Goal: Task Accomplishment & Management: Complete application form

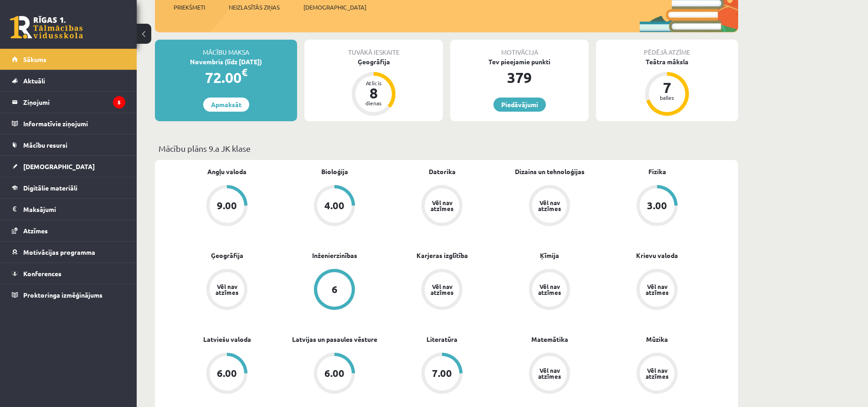
scroll to position [137, 0]
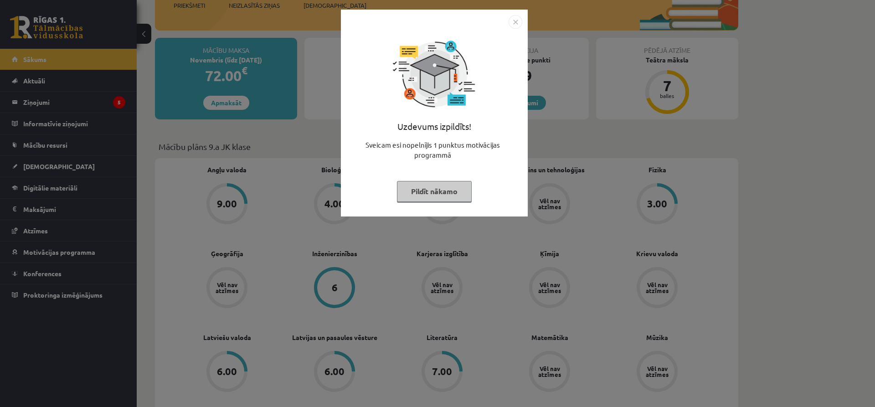
click at [517, 25] on img "Close" at bounding box center [515, 22] width 14 height 14
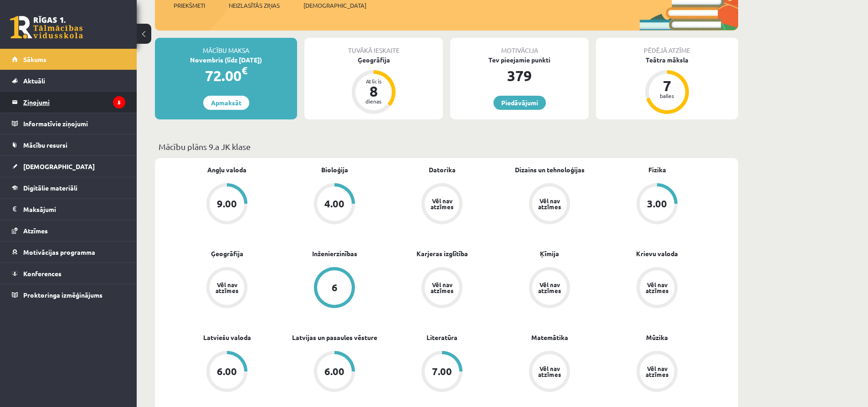
click at [64, 99] on legend "Ziņojumi 5" at bounding box center [74, 102] width 102 height 21
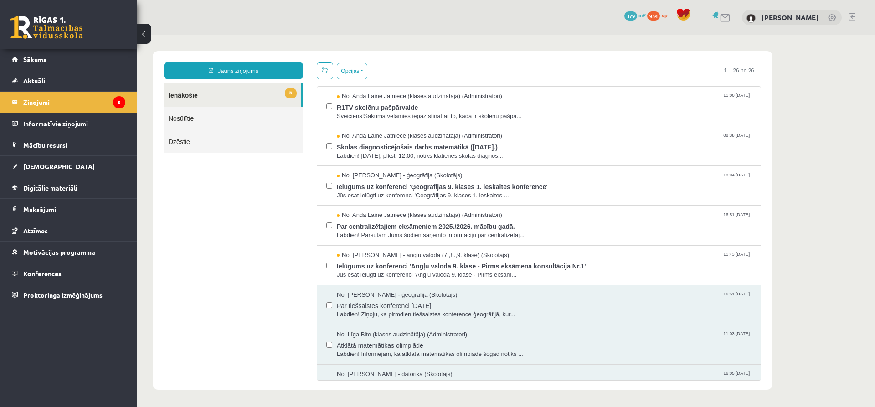
click at [221, 305] on ul "5 Ienākošie Nosūtītie Dzēstie" at bounding box center [233, 231] width 139 height 297
click at [456, 158] on span "Labdien! 7. novembrī, plkst. 12.00, notiks klātienes skolas diagnos..." at bounding box center [544, 156] width 415 height 9
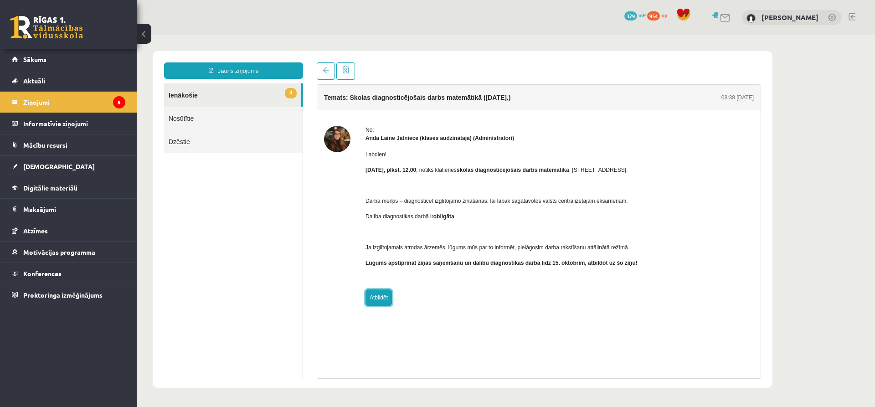
click at [380, 294] on link "Atbildēt" at bounding box center [378, 297] width 26 height 16
type input "**********"
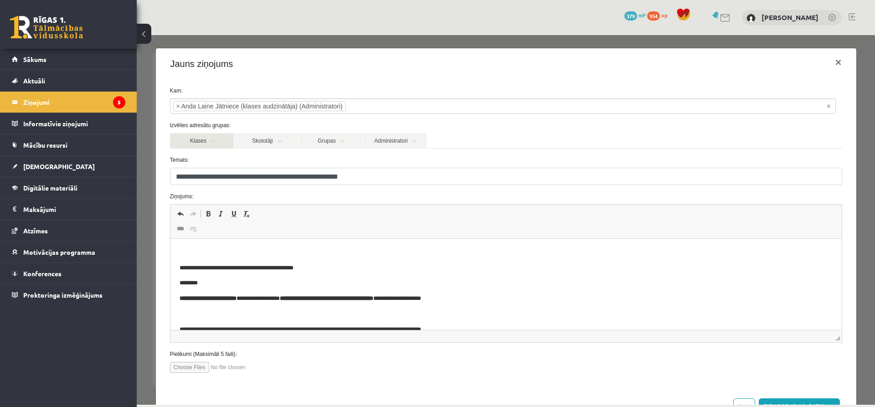
click at [205, 139] on link "Klases" at bounding box center [202, 140] width 64 height 15
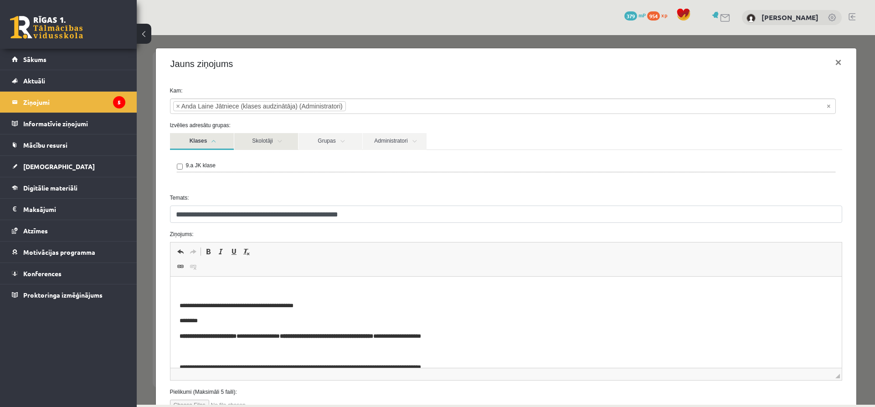
click at [269, 137] on link "Skolotāji" at bounding box center [266, 141] width 64 height 17
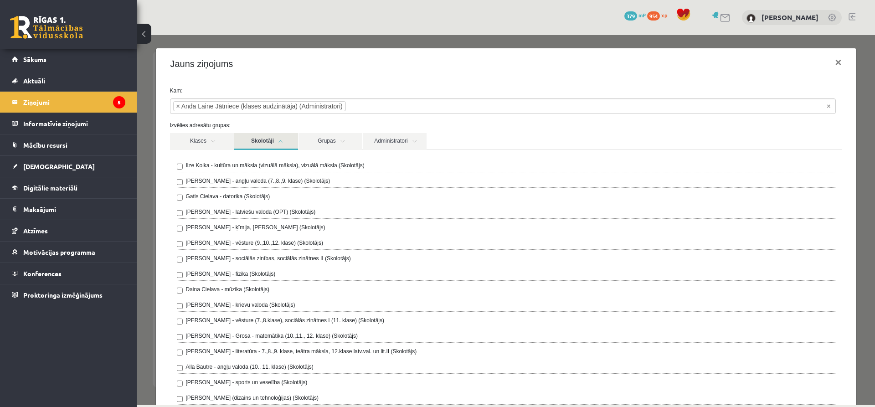
click at [269, 137] on link "Skolotāji" at bounding box center [266, 141] width 64 height 17
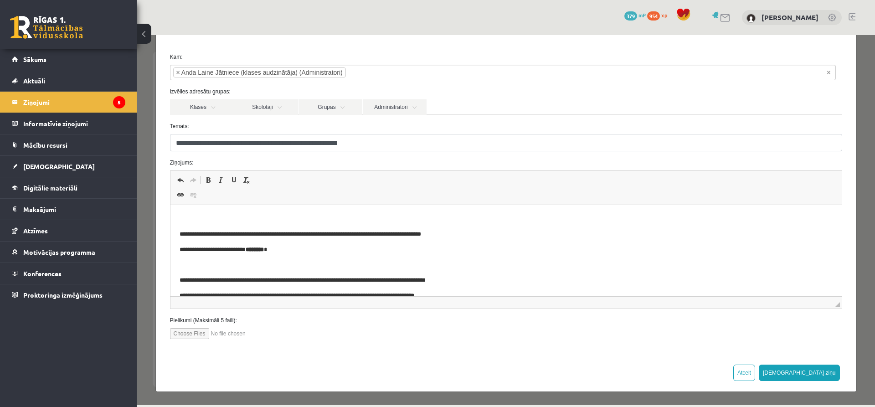
scroll to position [75, 0]
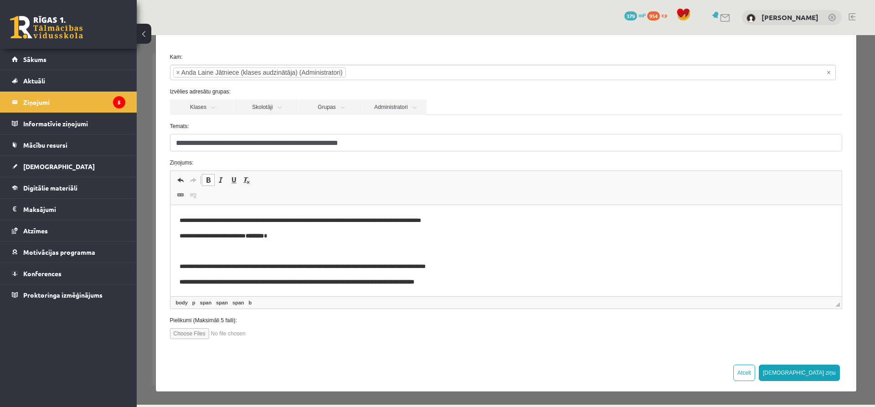
click at [493, 288] on html "**********" at bounding box center [505, 213] width 671 height 166
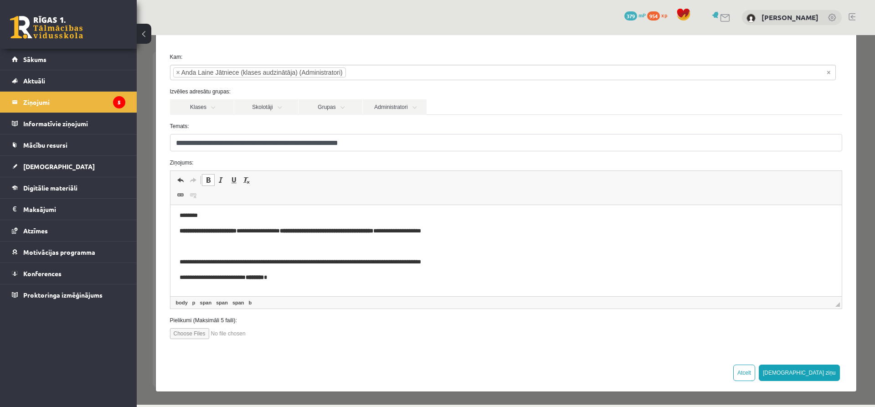
scroll to position [30, 0]
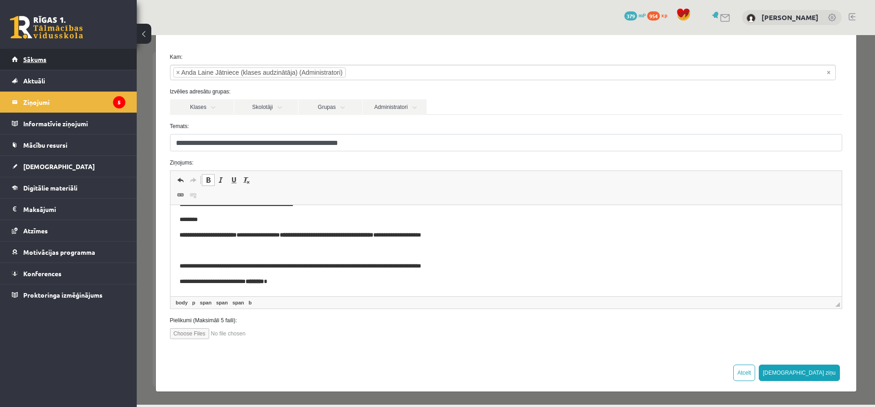
click at [46, 58] on span "Sākums" at bounding box center [34, 59] width 23 height 8
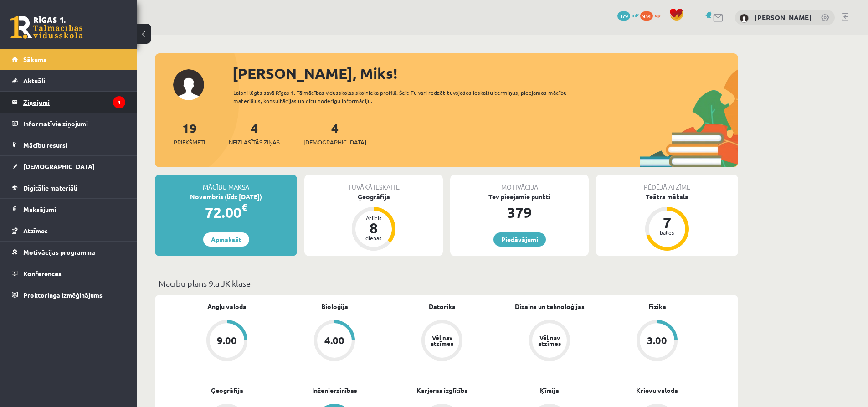
click at [43, 107] on legend "Ziņojumi 4" at bounding box center [74, 102] width 102 height 21
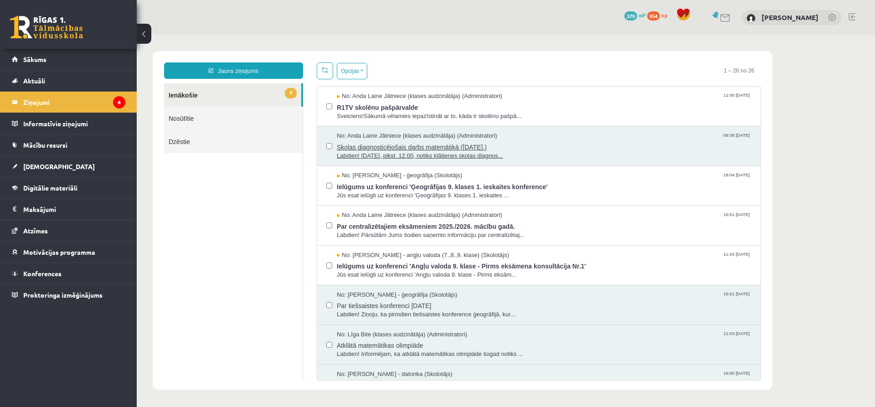
click at [380, 149] on span "Skolas diagnosticējošais darbs matemātikā (07.11.2025.)" at bounding box center [544, 145] width 415 height 11
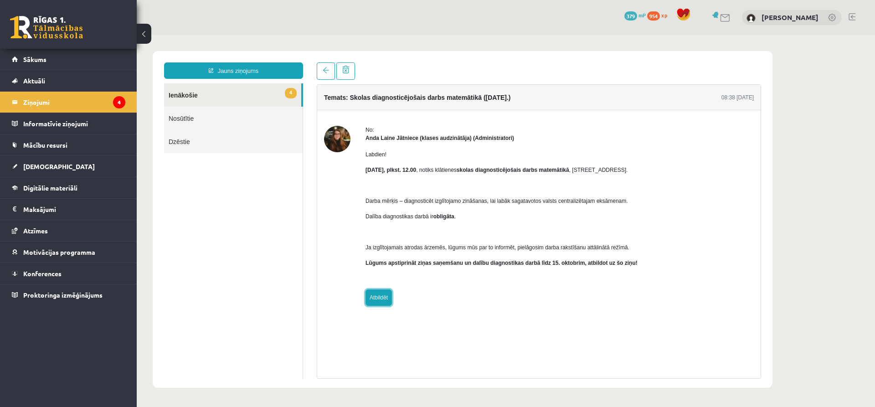
click at [373, 292] on link "Atbildēt" at bounding box center [378, 297] width 26 height 16
type input "**********"
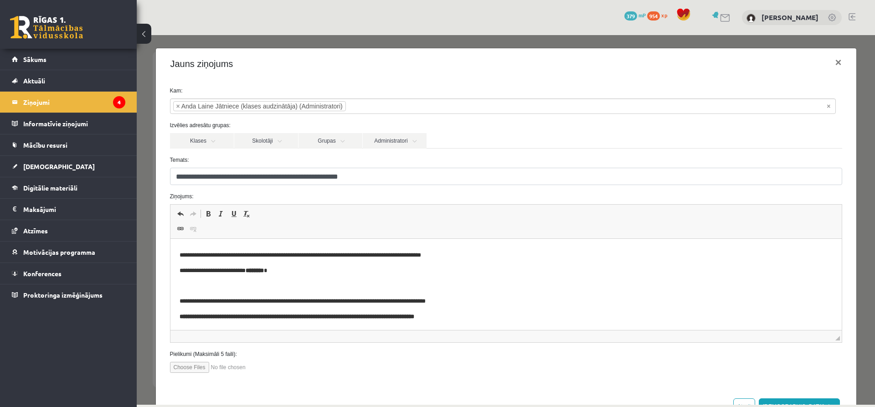
scroll to position [75, 0]
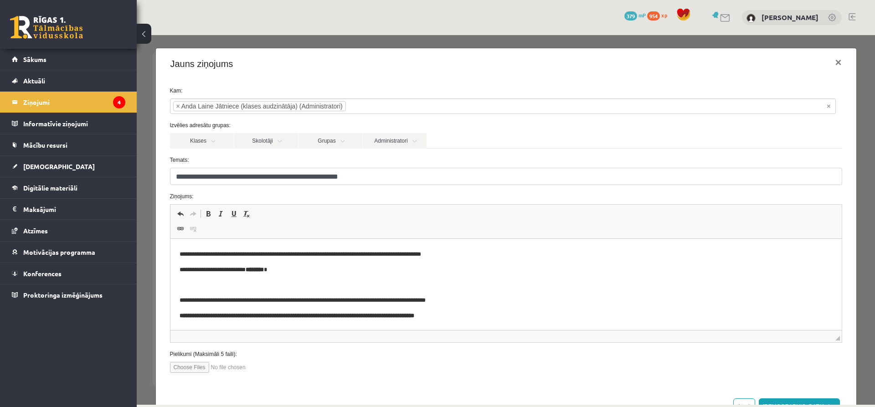
click at [274, 369] on div at bounding box center [506, 367] width 686 height 11
click at [476, 318] on p "**********" at bounding box center [505, 316] width 653 height 10
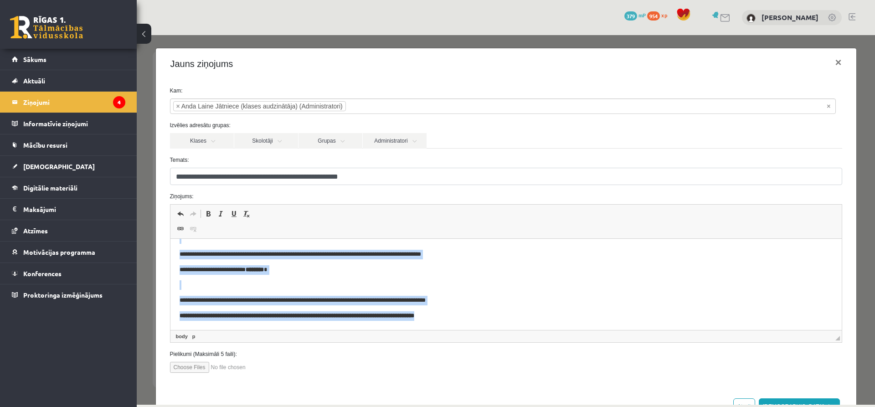
drag, startPoint x: 173, startPoint y: 266, endPoint x: 559, endPoint y: 317, distance: 390.1
click at [559, 317] on html "**********" at bounding box center [505, 247] width 671 height 166
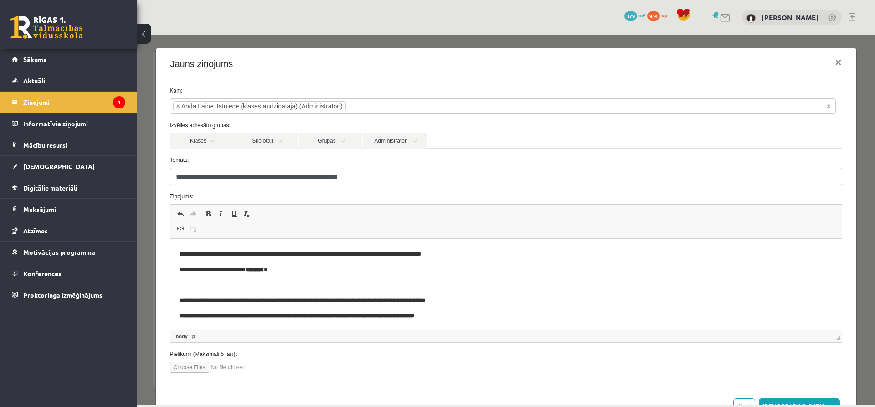
scroll to position [0, 0]
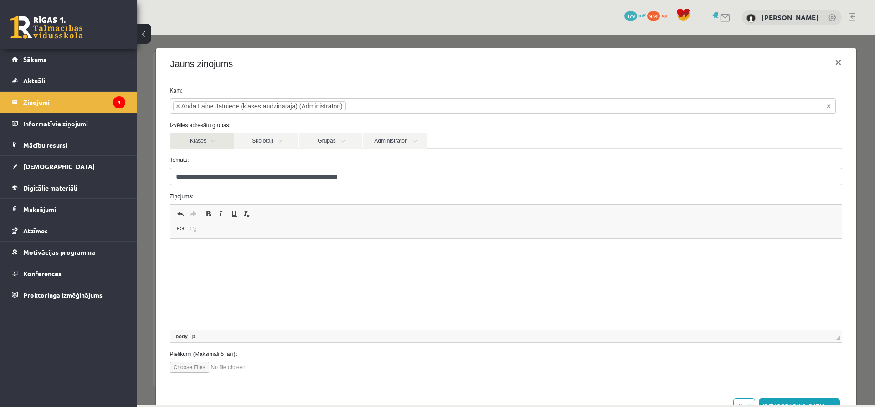
click at [205, 139] on link "Klases" at bounding box center [202, 140] width 64 height 15
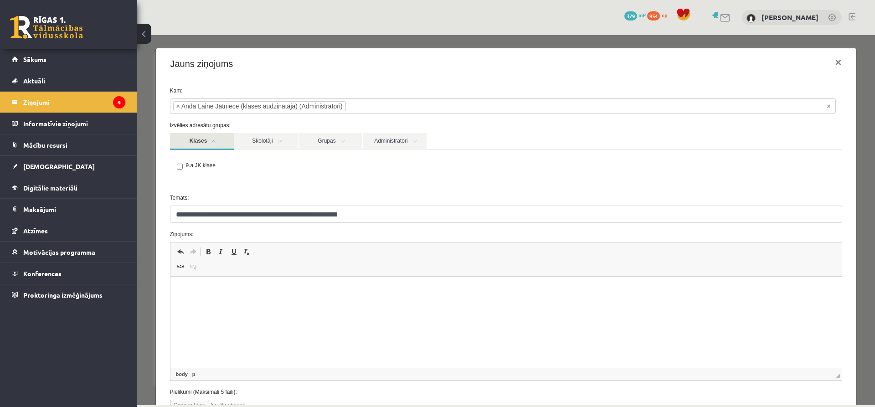
click at [184, 165] on div "9.a JK klase" at bounding box center [506, 166] width 658 height 11
click at [257, 287] on p "Editor, wiswyg-editor-47433887219080-1759939552-351" at bounding box center [505, 291] width 653 height 10
click at [195, 296] on body "**********" at bounding box center [505, 298] width 653 height 25
click at [196, 291] on p "**********" at bounding box center [502, 291] width 646 height 10
click at [195, 291] on p "**********" at bounding box center [502, 291] width 646 height 10
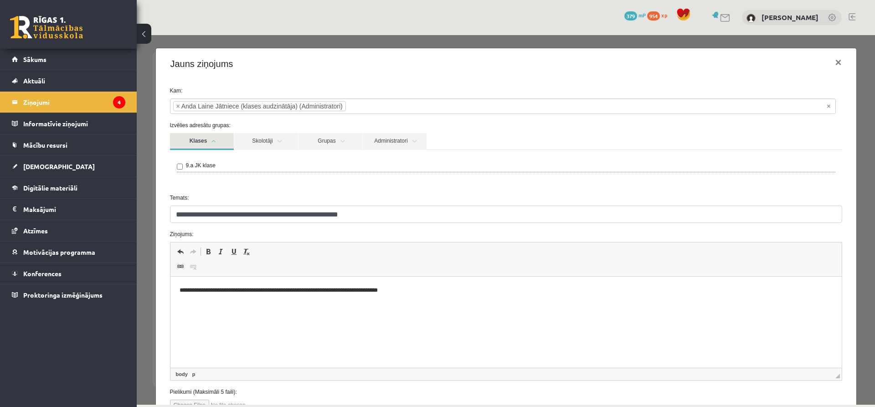
click at [437, 296] on body "**********" at bounding box center [505, 298] width 653 height 25
click at [469, 286] on p "**********" at bounding box center [502, 291] width 646 height 10
click at [490, 281] on html "**********" at bounding box center [505, 298] width 671 height 43
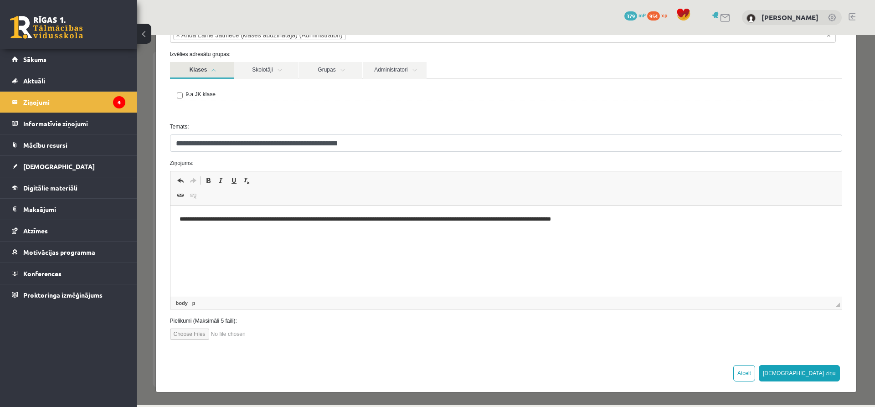
scroll to position [72, 0]
click at [528, 222] on p "**********" at bounding box center [502, 219] width 646 height 10
click at [627, 221] on p "**********" at bounding box center [502, 219] width 646 height 10
click at [816, 371] on button "Sūtīt ziņu" at bounding box center [798, 372] width 81 height 16
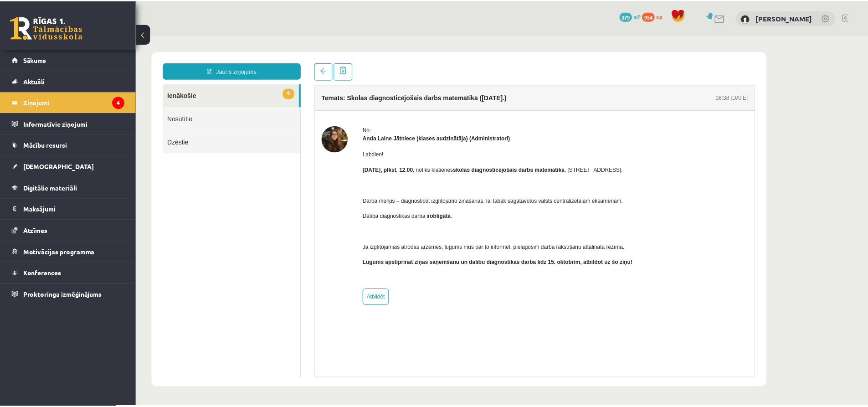
scroll to position [0, 0]
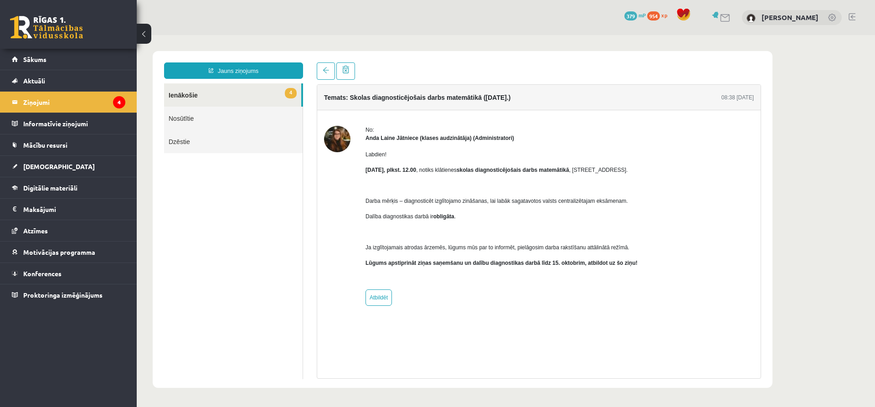
click at [195, 96] on link "4 Ienākošie" at bounding box center [232, 94] width 137 height 23
click at [64, 73] on link "Aktuāli" at bounding box center [68, 80] width 113 height 21
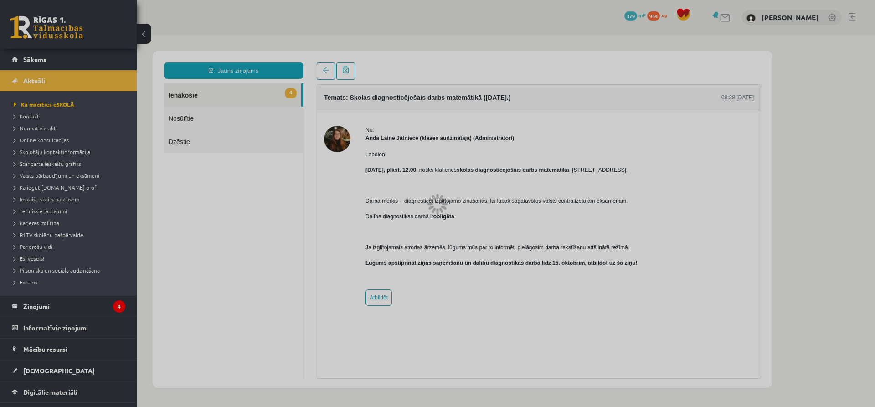
click at [60, 62] on div at bounding box center [437, 203] width 875 height 407
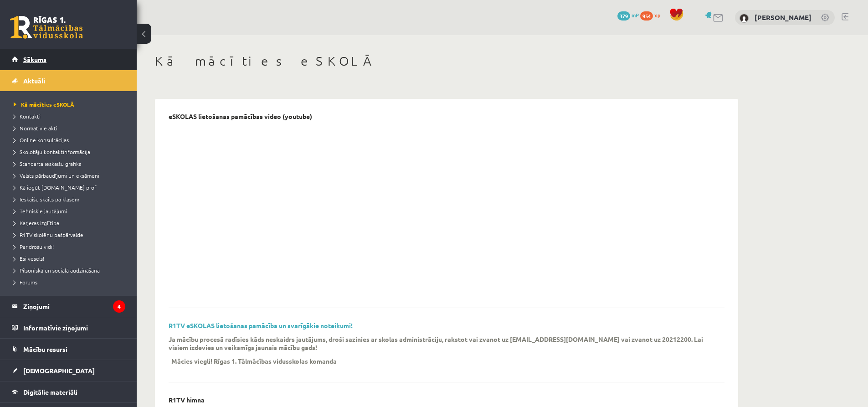
click at [52, 57] on link "Sākums" at bounding box center [68, 59] width 113 height 21
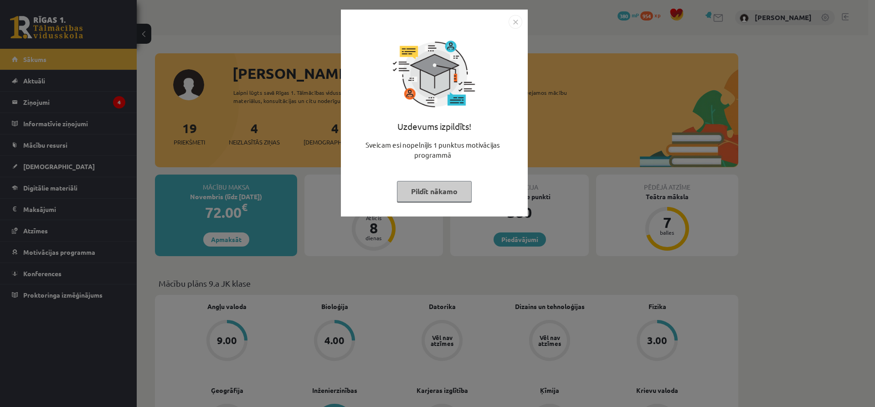
click at [514, 22] on img "Close" at bounding box center [515, 22] width 14 height 14
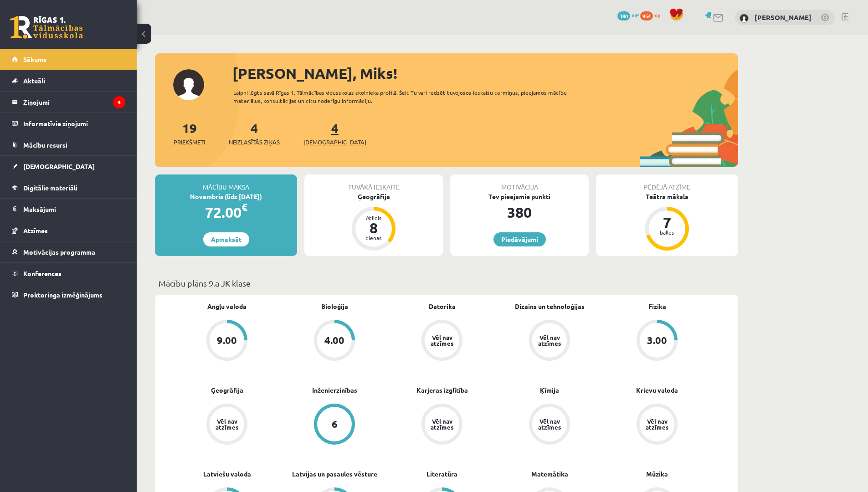
click at [322, 142] on span "[DEMOGRAPHIC_DATA]" at bounding box center [334, 142] width 63 height 9
click at [312, 143] on span "[DEMOGRAPHIC_DATA]" at bounding box center [334, 142] width 63 height 9
click at [320, 128] on link "4 Ieskaites" at bounding box center [334, 133] width 63 height 27
click at [322, 142] on span "[DEMOGRAPHIC_DATA]" at bounding box center [334, 142] width 63 height 9
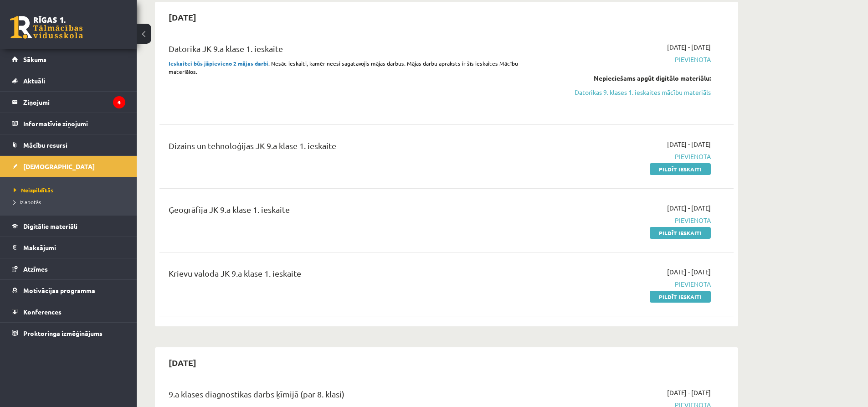
scroll to position [91, 0]
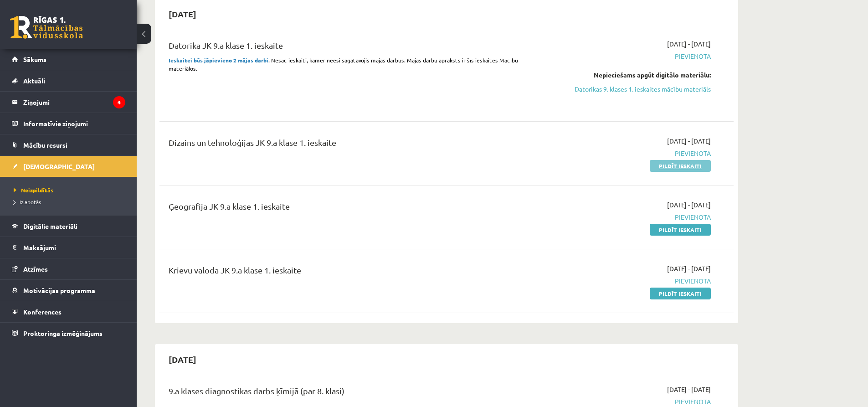
click at [699, 163] on link "Pildīt ieskaiti" at bounding box center [680, 166] width 61 height 12
click at [59, 226] on span "Digitālie materiāli" at bounding box center [50, 226] width 54 height 8
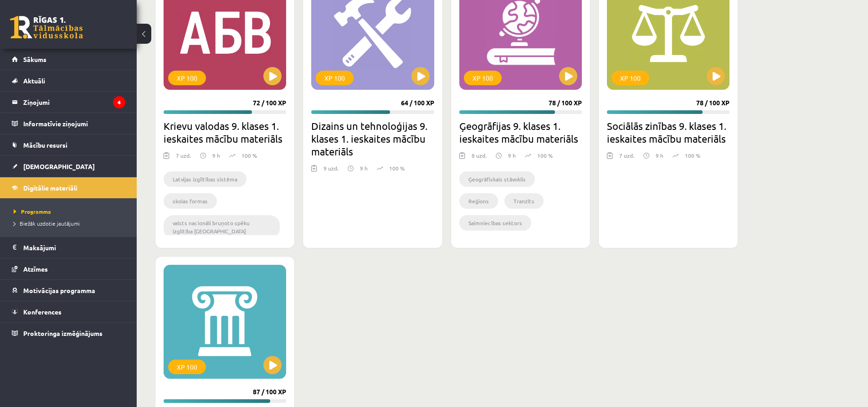
scroll to position [1093, 0]
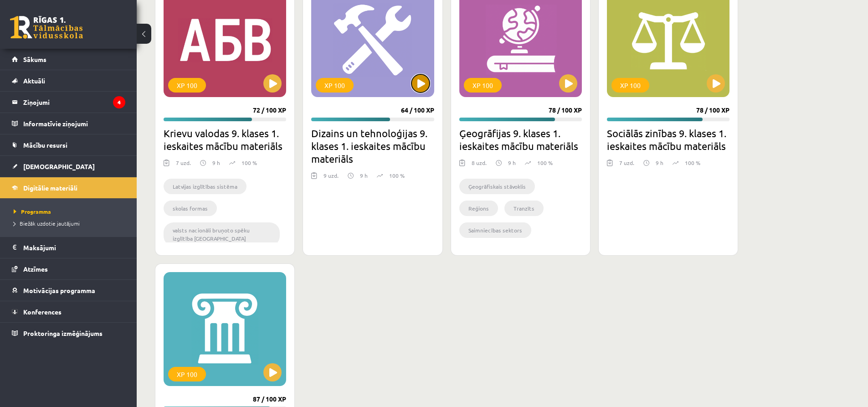
click at [417, 82] on button at bounding box center [420, 83] width 18 height 18
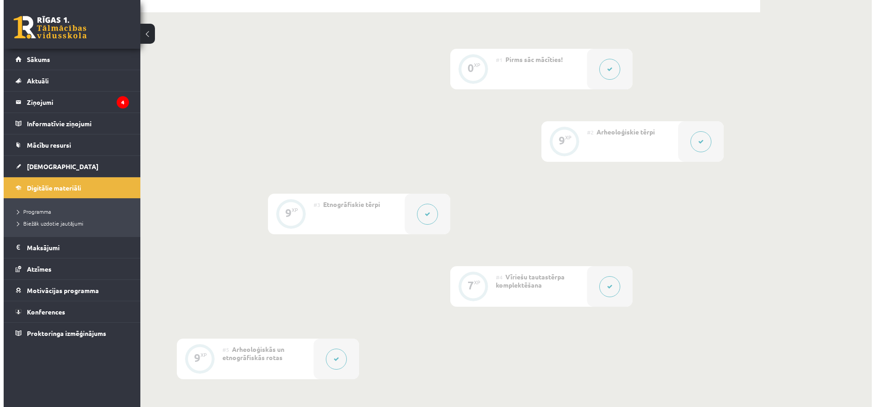
scroll to position [228, 0]
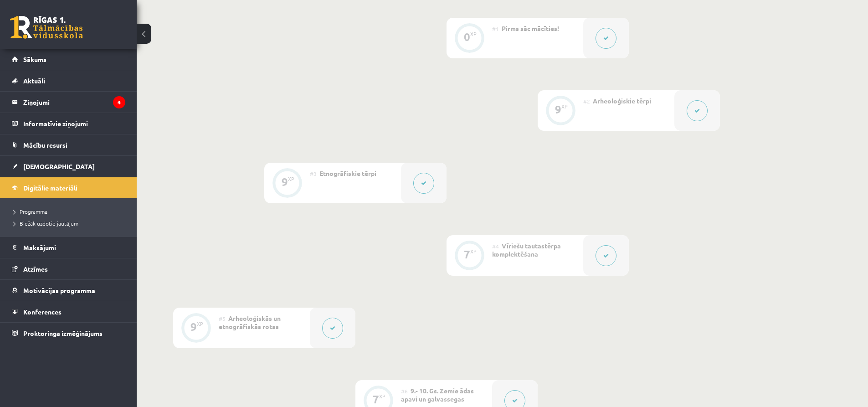
click at [601, 25] on div at bounding box center [606, 38] width 46 height 41
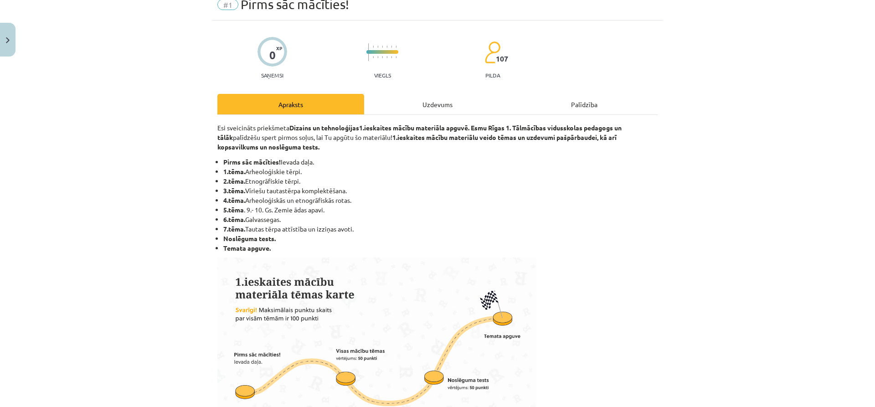
scroll to position [46, 0]
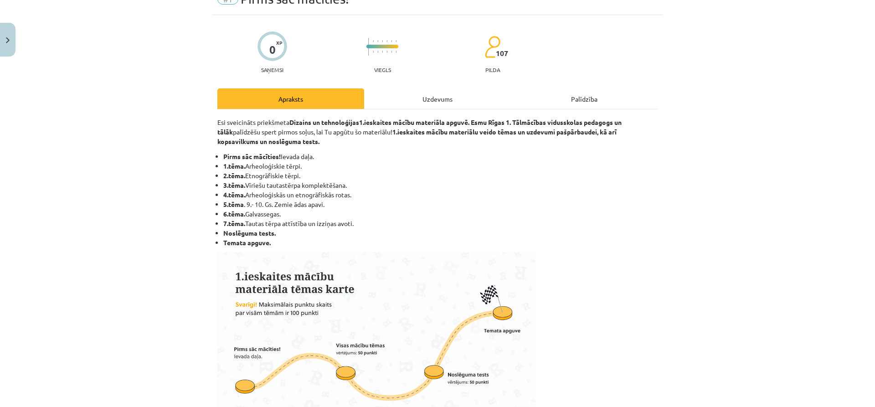
click at [435, 102] on div "Uzdevums" at bounding box center [437, 98] width 147 height 20
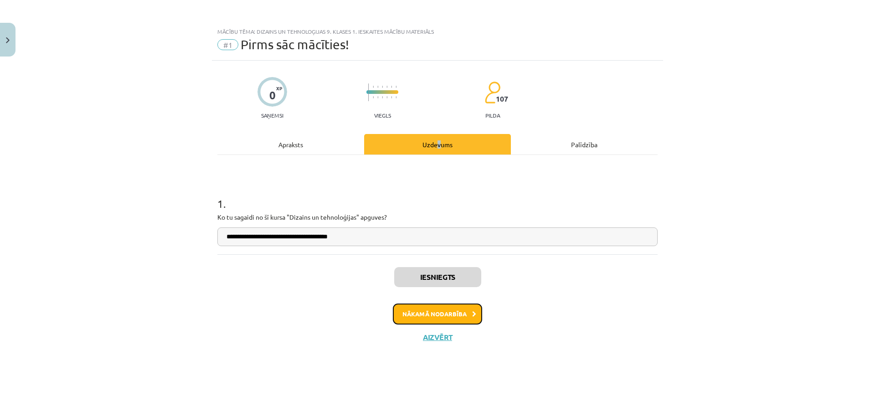
click at [444, 316] on button "Nākamā nodarbība" at bounding box center [437, 313] width 89 height 21
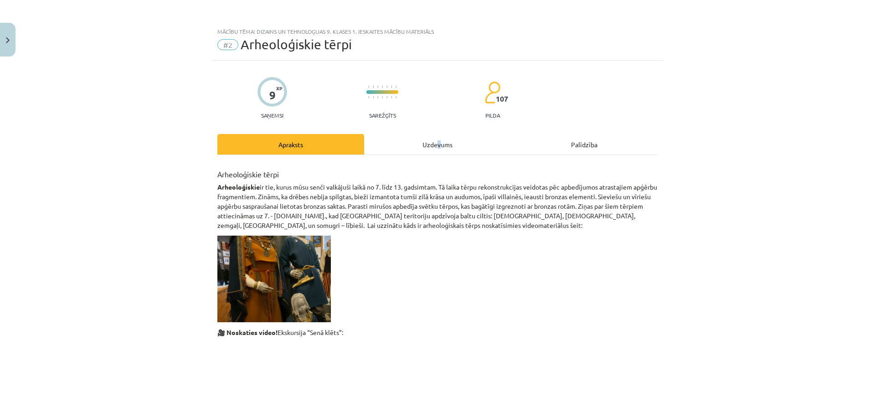
click at [433, 137] on div "Uzdevums" at bounding box center [437, 144] width 147 height 20
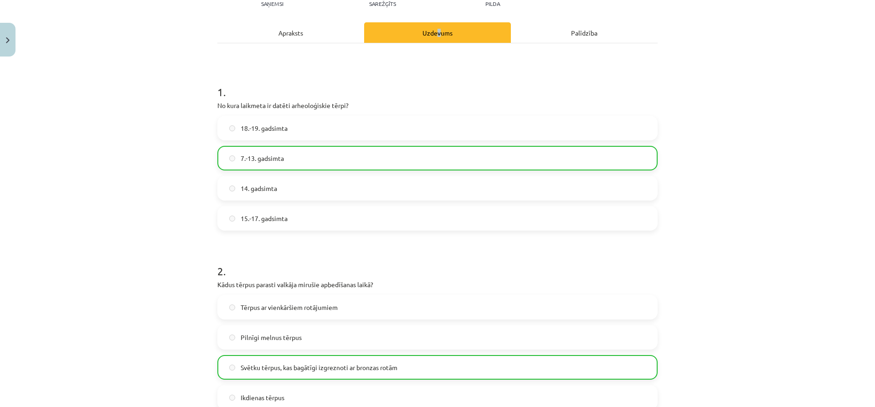
scroll to position [68, 0]
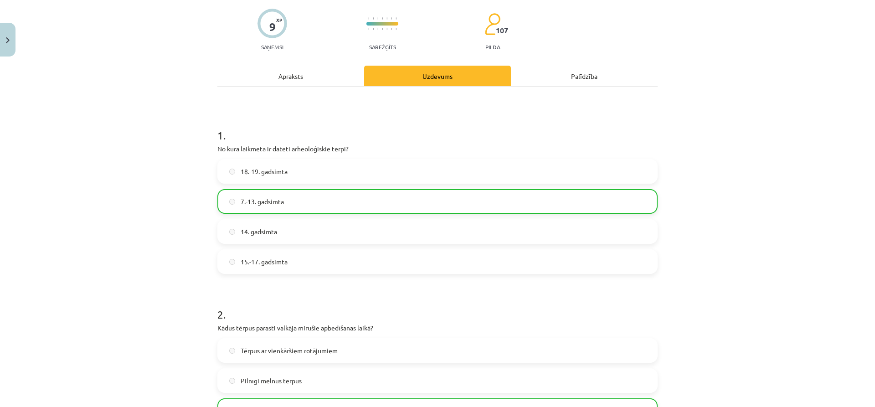
click at [286, 84] on div "Apraksts" at bounding box center [290, 76] width 147 height 20
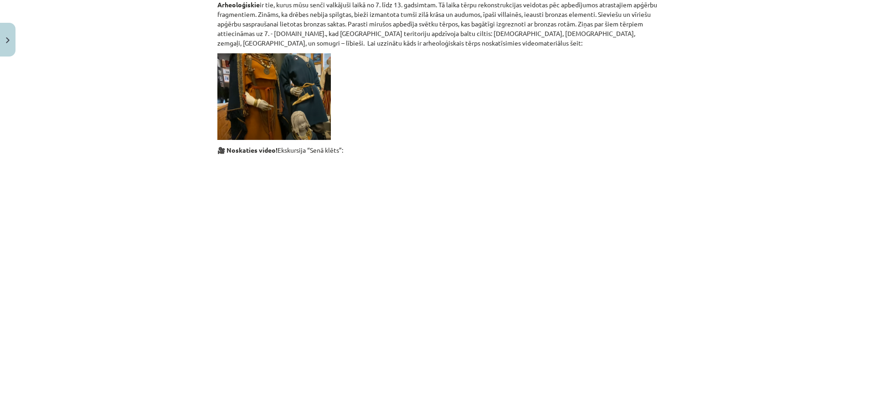
scroll to position [0, 0]
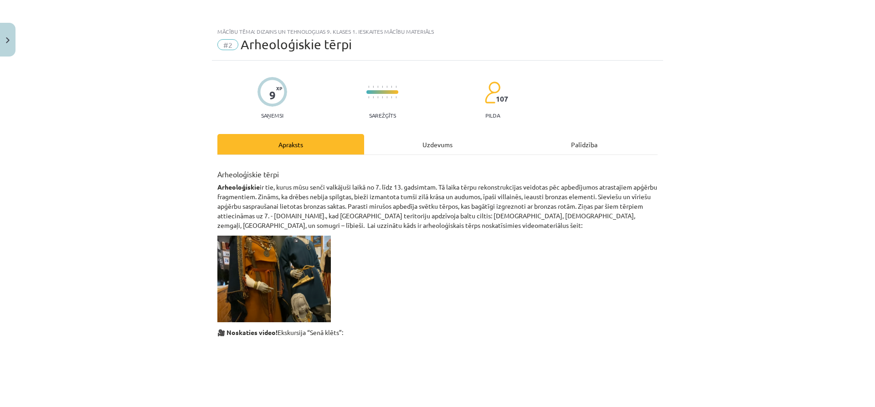
click at [419, 141] on div "Uzdevums" at bounding box center [437, 144] width 147 height 20
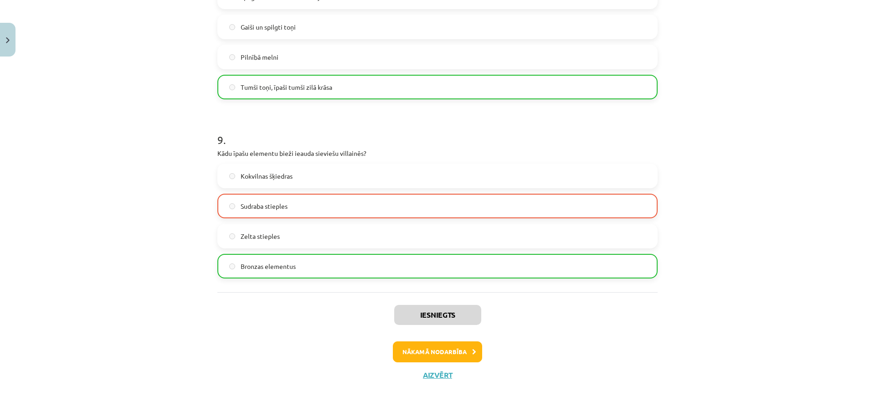
scroll to position [1502, 0]
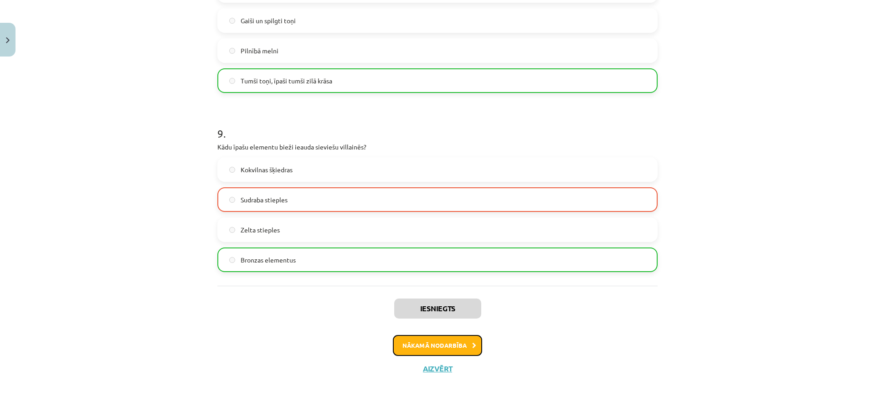
click at [458, 340] on button "Nākamā nodarbība" at bounding box center [437, 345] width 89 height 21
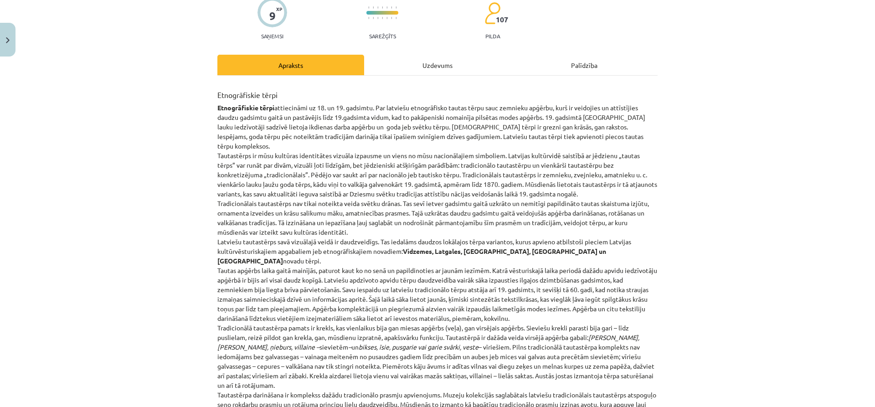
scroll to position [23, 0]
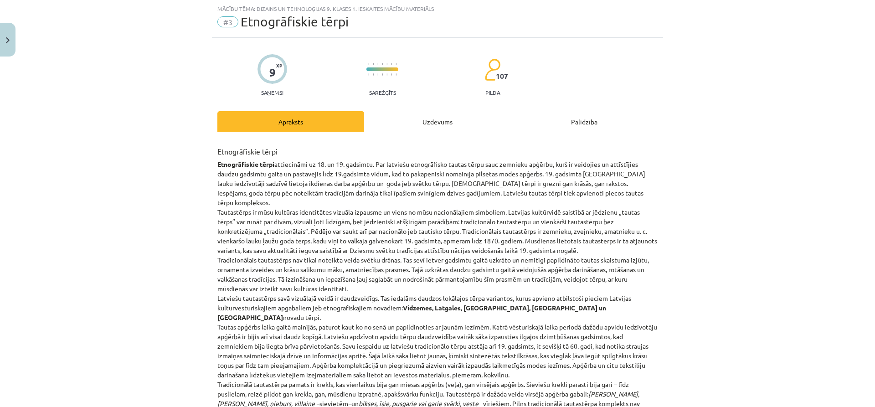
click at [461, 129] on div "Uzdevums" at bounding box center [437, 121] width 147 height 20
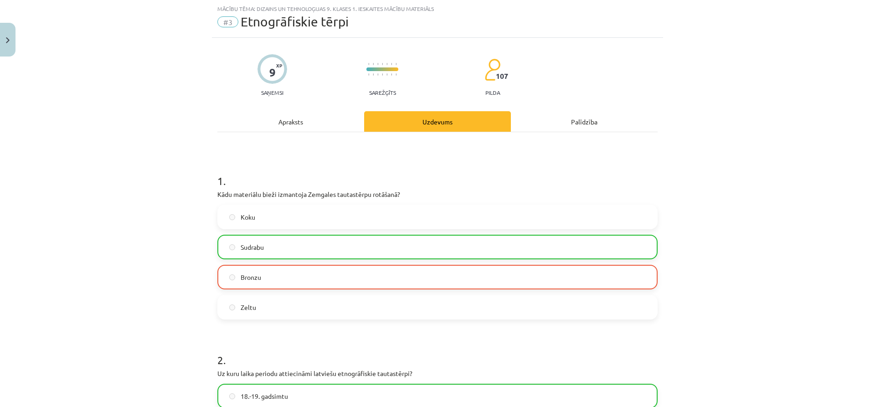
click at [327, 129] on div "Apraksts" at bounding box center [290, 121] width 147 height 20
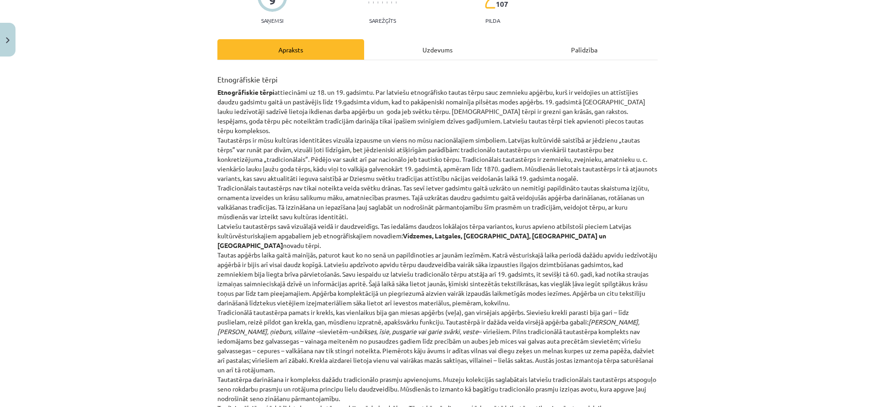
scroll to position [0, 0]
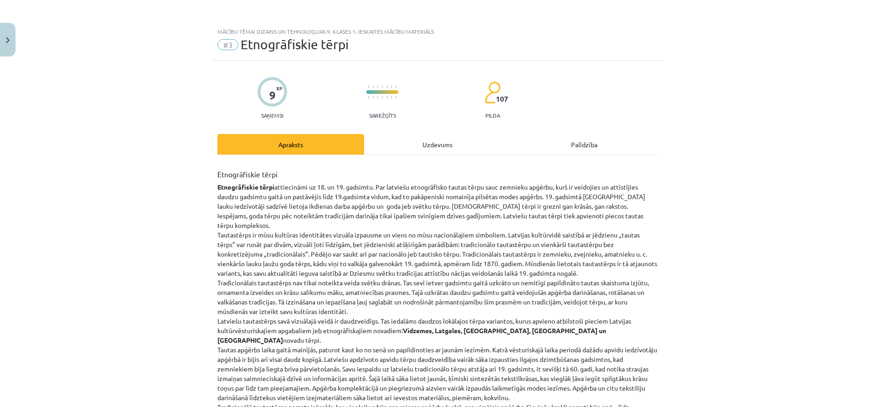
click at [425, 144] on div "Uzdevums" at bounding box center [437, 144] width 147 height 20
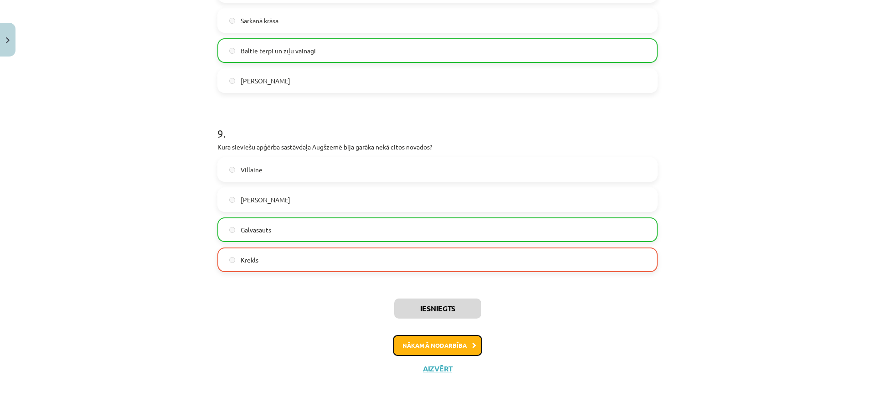
click at [435, 351] on button "Nākamā nodarbība" at bounding box center [437, 345] width 89 height 21
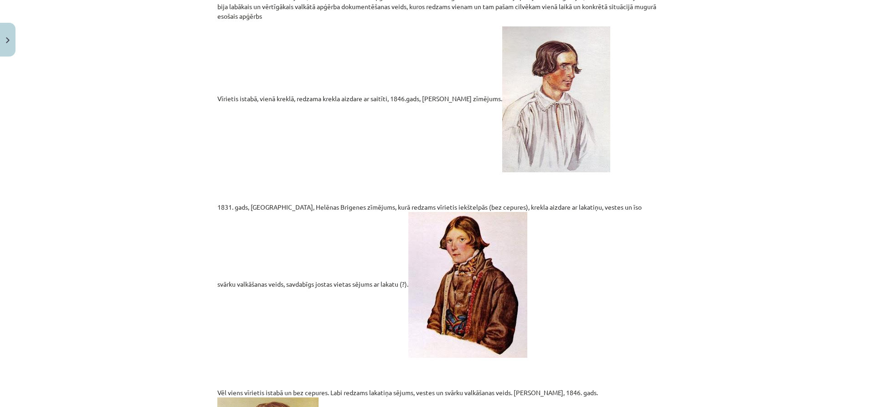
scroll to position [440, 0]
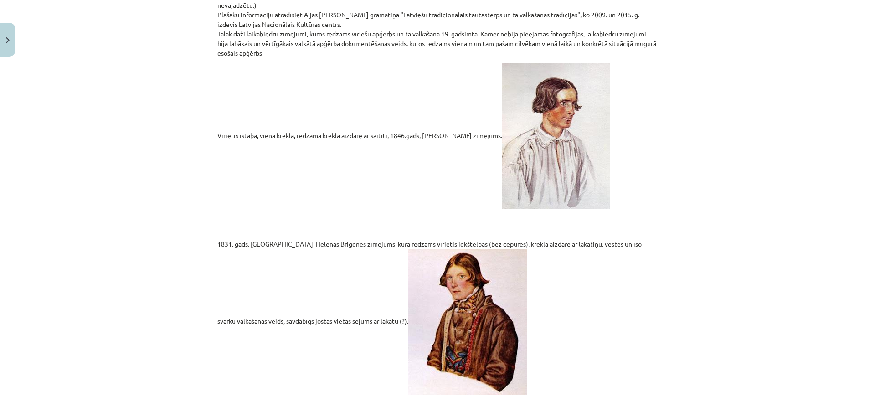
drag, startPoint x: 867, startPoint y: 123, endPoint x: 874, endPoint y: 106, distance: 18.2
click at [874, 106] on div "Mācību tēma: Dizains un tehnoloģijas 9. klases 1. ieskaites mācību materiāls #4…" at bounding box center [437, 203] width 875 height 407
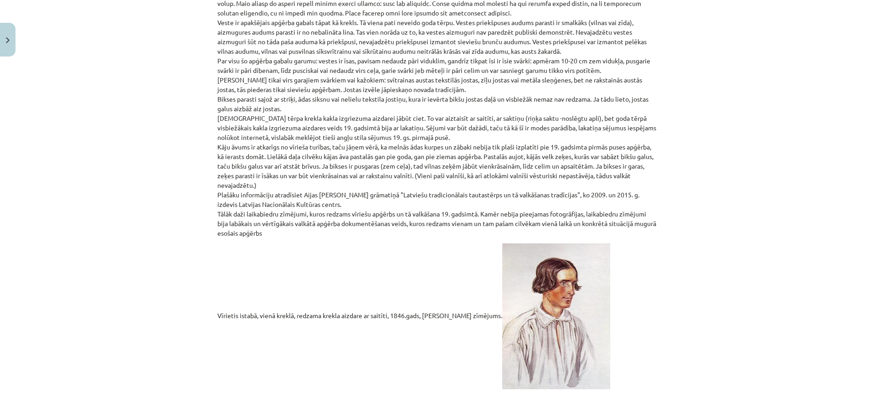
scroll to position [0, 0]
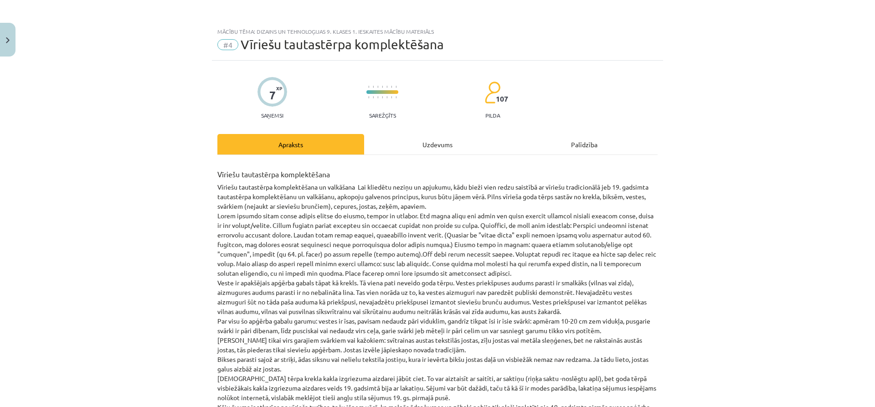
click at [441, 147] on div "Uzdevums" at bounding box center [437, 144] width 147 height 20
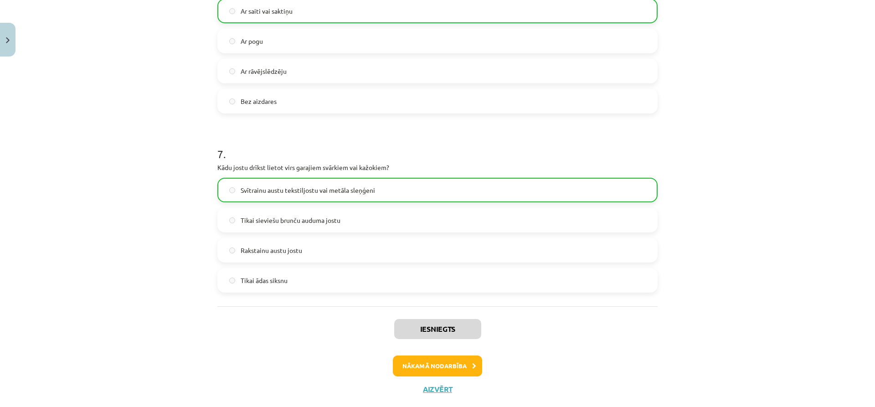
scroll to position [1144, 0]
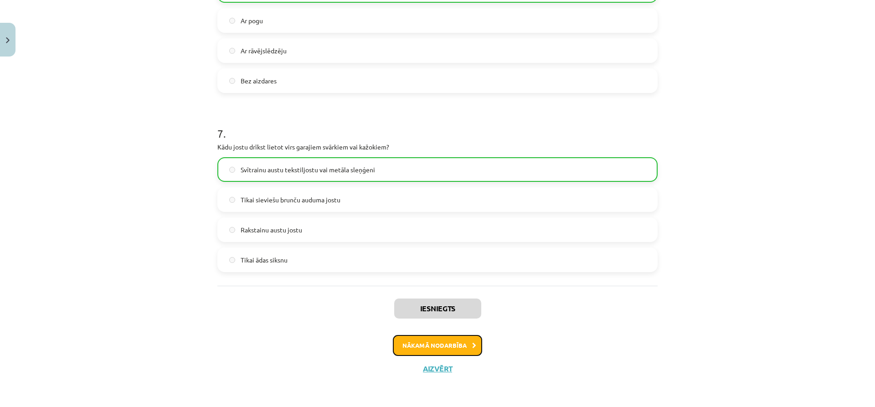
click at [461, 343] on button "Nākamā nodarbība" at bounding box center [437, 345] width 89 height 21
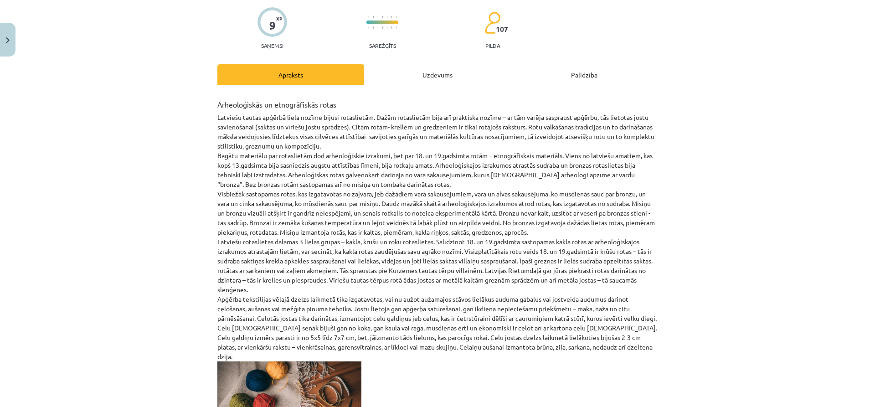
scroll to position [23, 0]
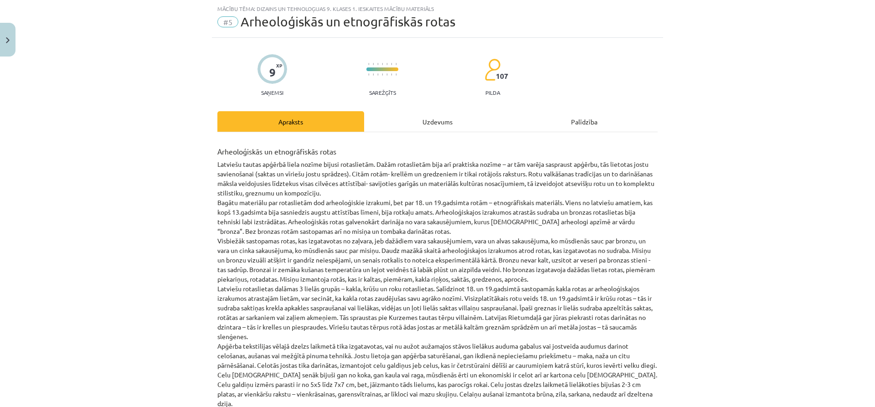
click at [426, 119] on div "Uzdevums" at bounding box center [437, 121] width 147 height 20
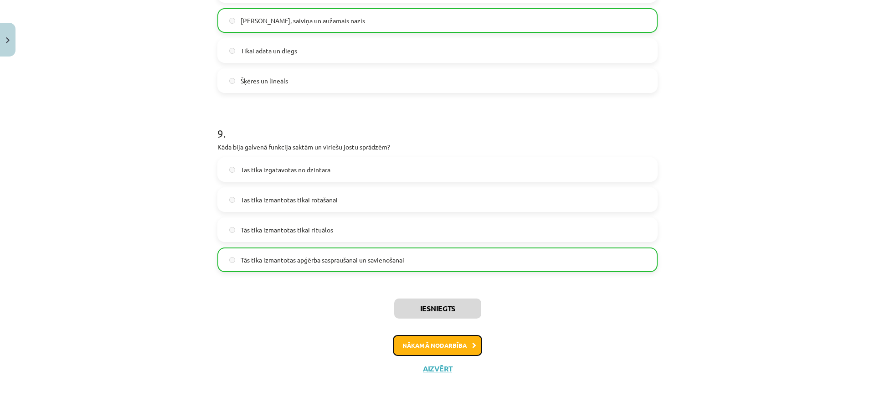
click at [430, 348] on button "Nākamā nodarbība" at bounding box center [437, 345] width 89 height 21
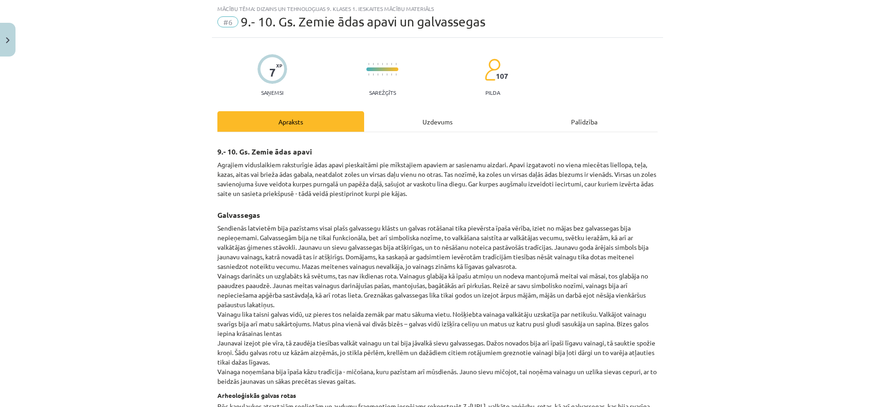
drag, startPoint x: 446, startPoint y: 124, endPoint x: 418, endPoint y: 125, distance: 27.8
click at [446, 125] on div "Uzdevums" at bounding box center [437, 121] width 147 height 20
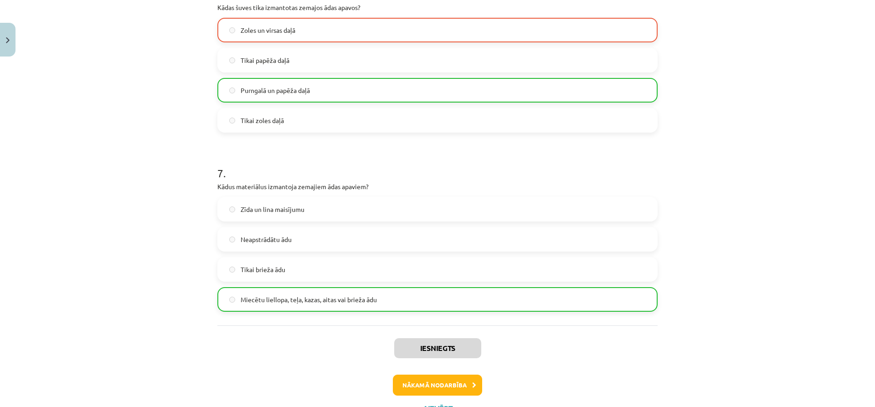
scroll to position [1144, 0]
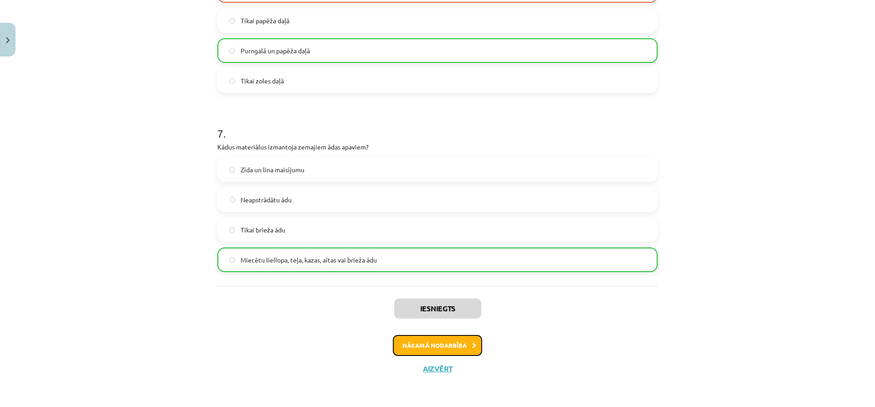
click at [436, 345] on button "Nākamā nodarbība" at bounding box center [437, 345] width 89 height 21
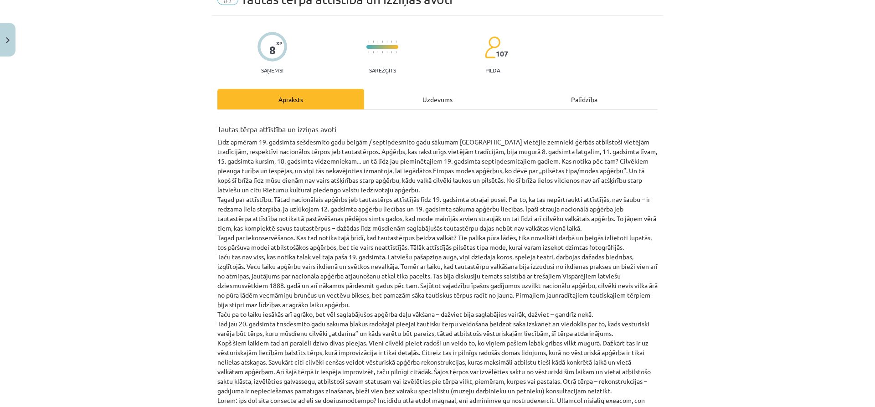
scroll to position [23, 0]
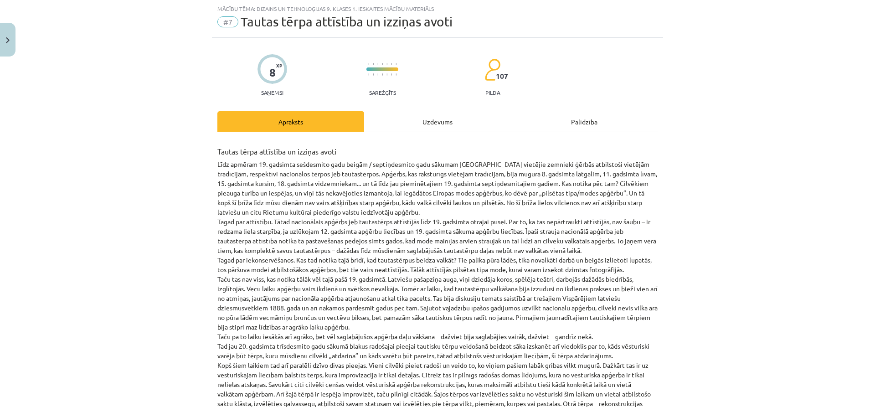
click at [428, 119] on div "Uzdevums" at bounding box center [437, 121] width 147 height 20
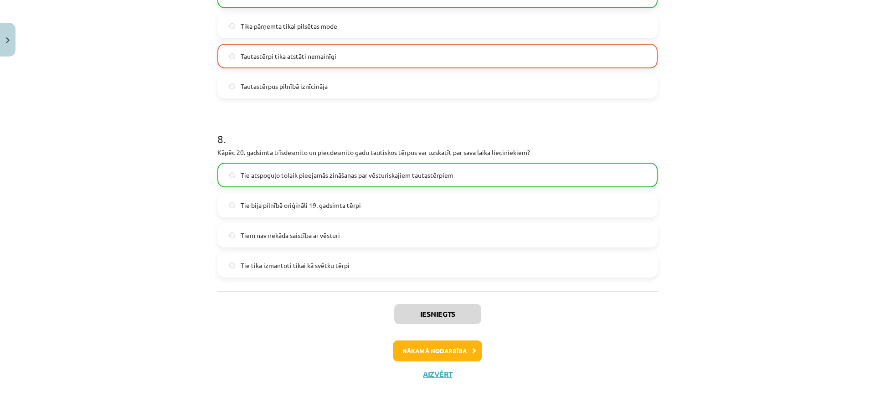
scroll to position [1323, 0]
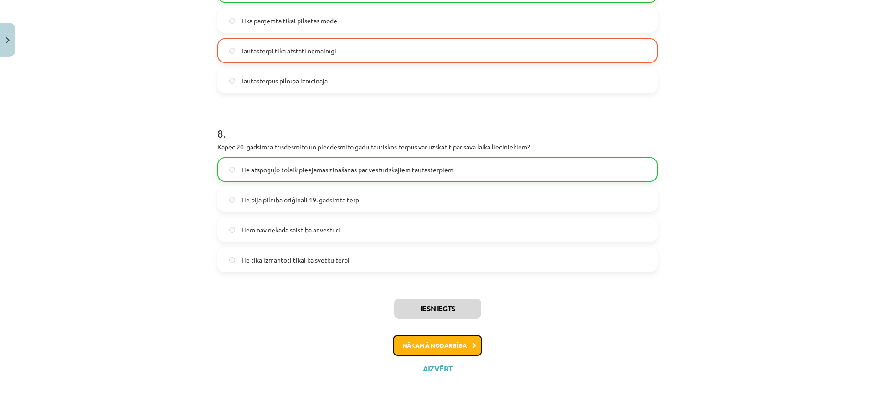
click at [435, 342] on button "Nākamā nodarbība" at bounding box center [437, 345] width 89 height 21
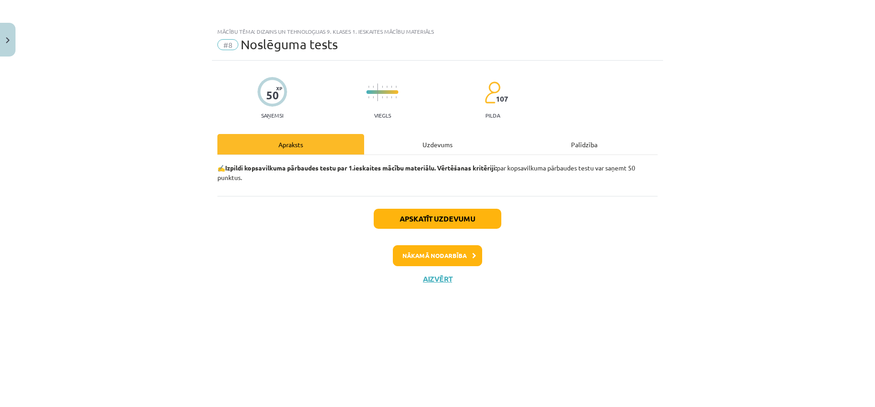
click at [432, 141] on div "Uzdevums" at bounding box center [437, 144] width 147 height 20
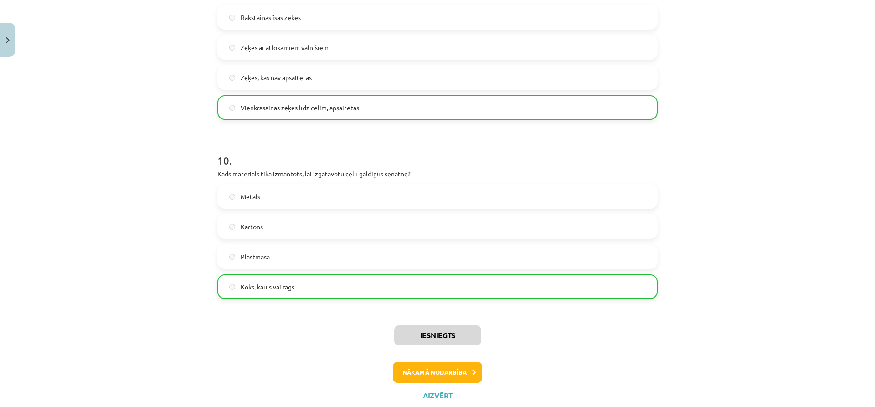
scroll to position [1681, 0]
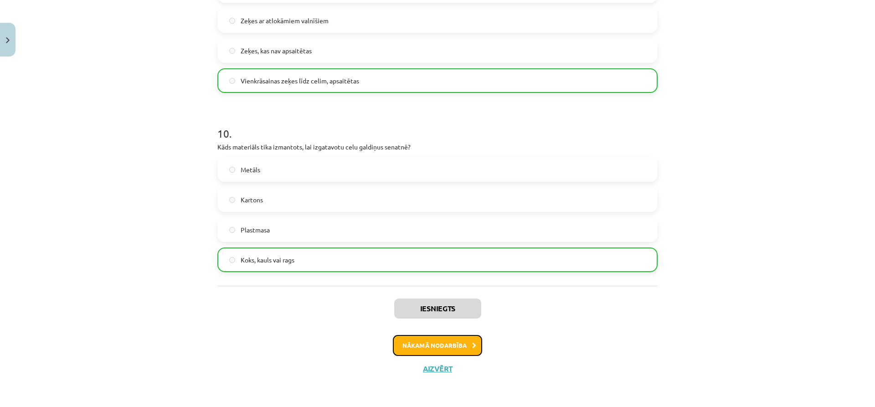
click at [411, 339] on button "Nākamā nodarbība" at bounding box center [437, 345] width 89 height 21
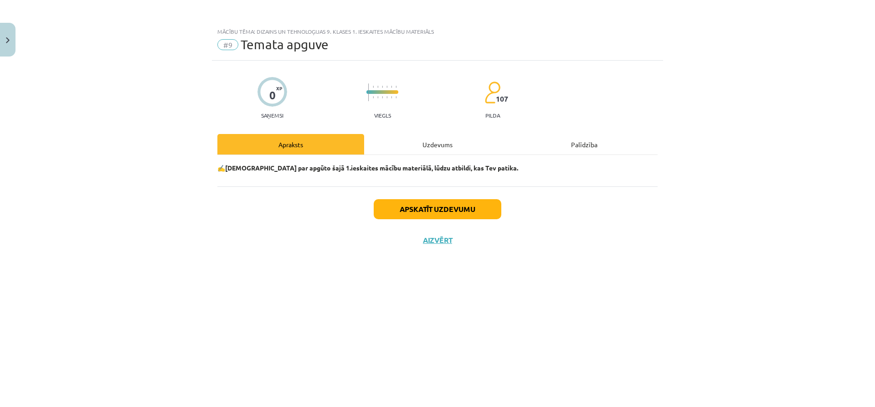
click at [422, 146] on div "Uzdevums" at bounding box center [437, 144] width 147 height 20
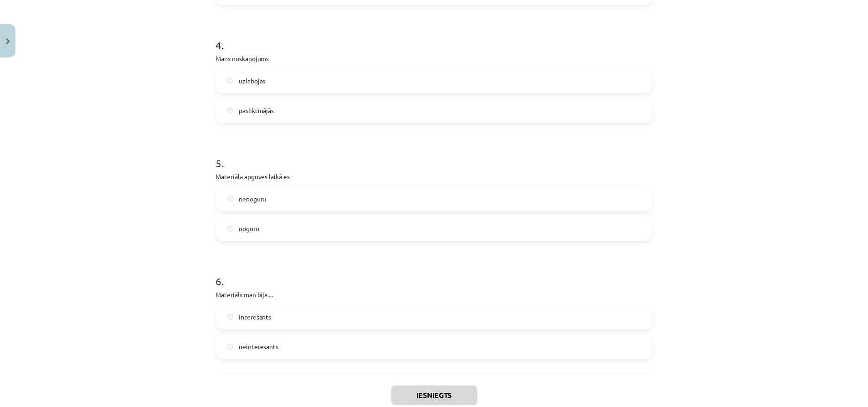
scroll to position [700, 0]
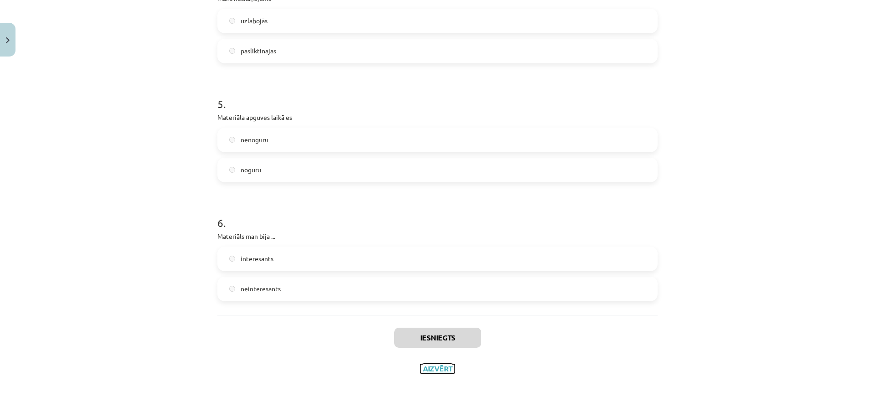
click at [441, 372] on button "Aizvērt" at bounding box center [437, 368] width 35 height 9
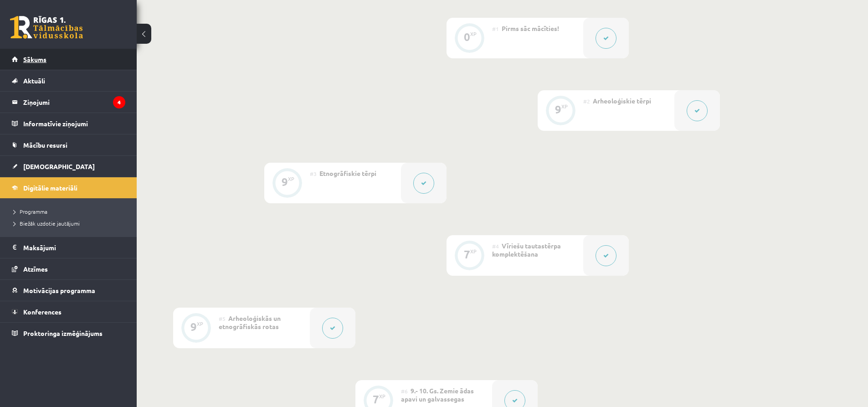
click at [32, 56] on span "Sākums" at bounding box center [34, 59] width 23 height 8
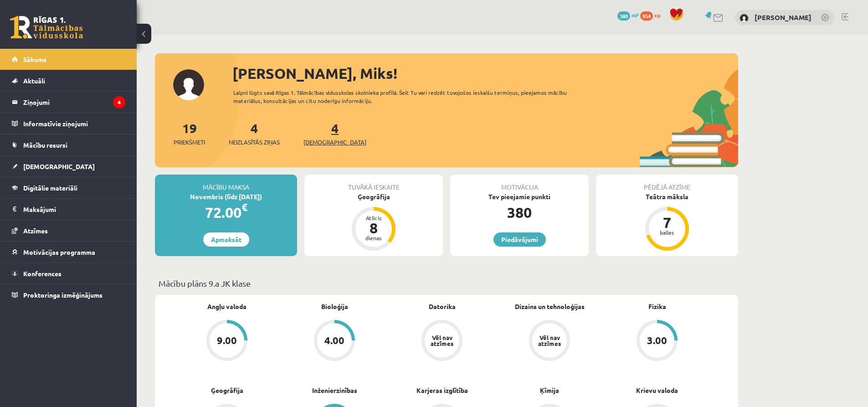
click at [318, 143] on span "[DEMOGRAPHIC_DATA]" at bounding box center [334, 142] width 63 height 9
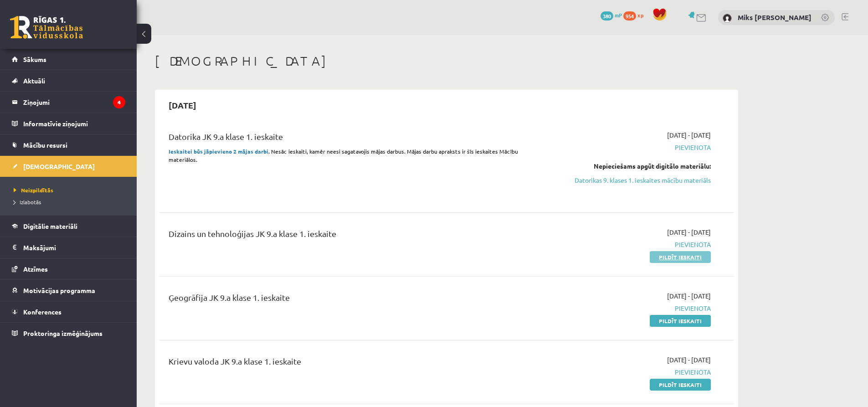
click at [691, 258] on link "Pildīt ieskaiti" at bounding box center [680, 257] width 61 height 12
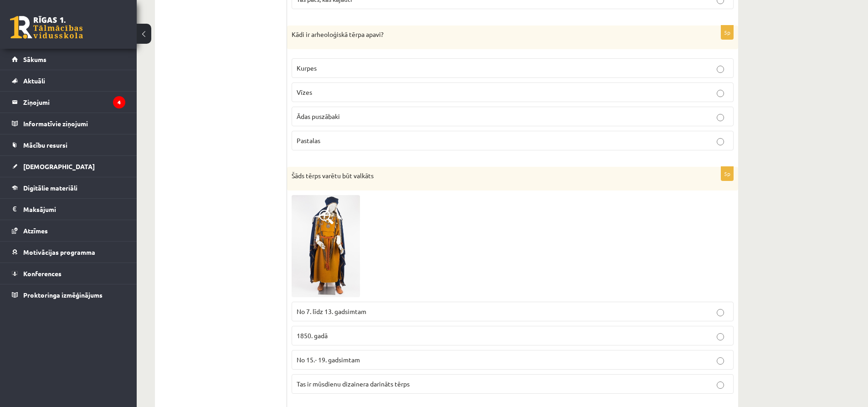
scroll to position [150, 0]
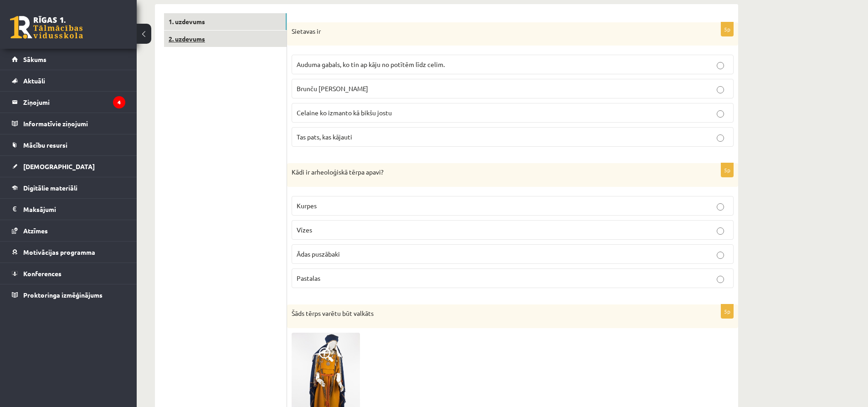
click at [225, 31] on link "2. uzdevums" at bounding box center [225, 39] width 123 height 17
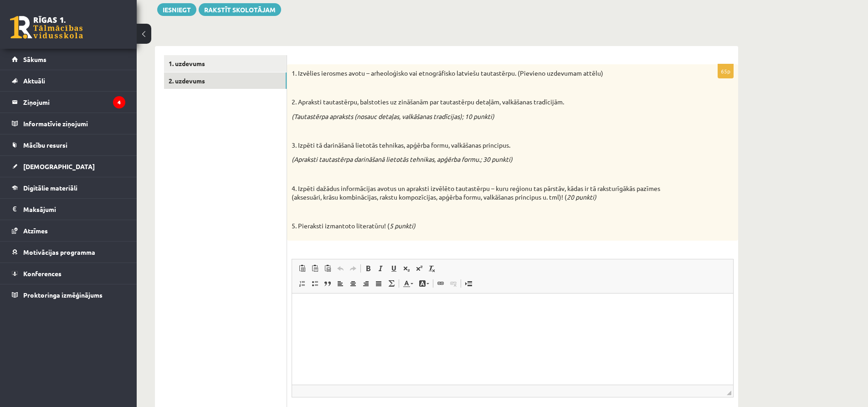
scroll to position [105, 0]
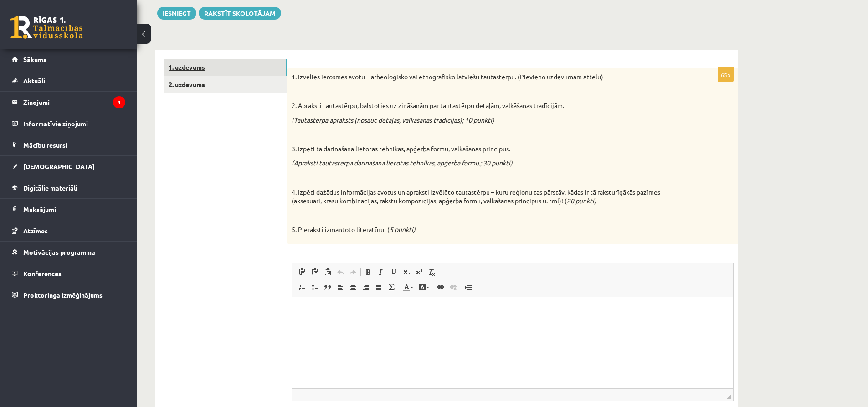
click at [203, 68] on link "1. uzdevums" at bounding box center [225, 67] width 123 height 17
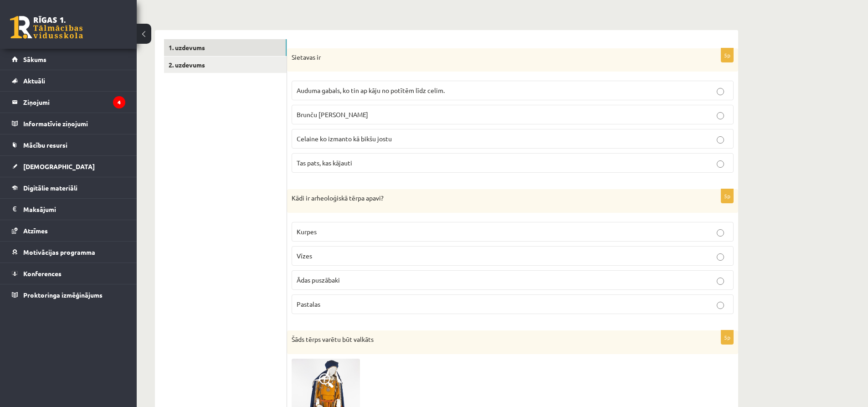
scroll to position [128, 0]
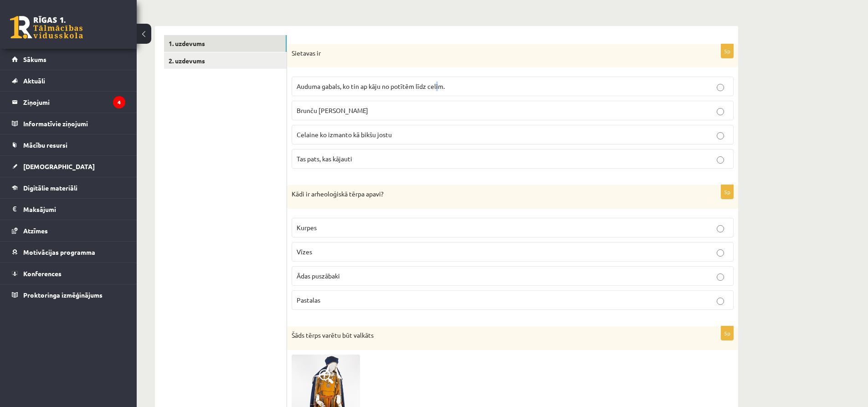
click at [438, 86] on span "Auduma gabals, ko tin ap kāju no potītēm līdz celim." at bounding box center [371, 86] width 148 height 8
click at [545, 86] on p "Auduma gabals, ko tin ap kāju no potītēm līdz celim." at bounding box center [513, 87] width 432 height 10
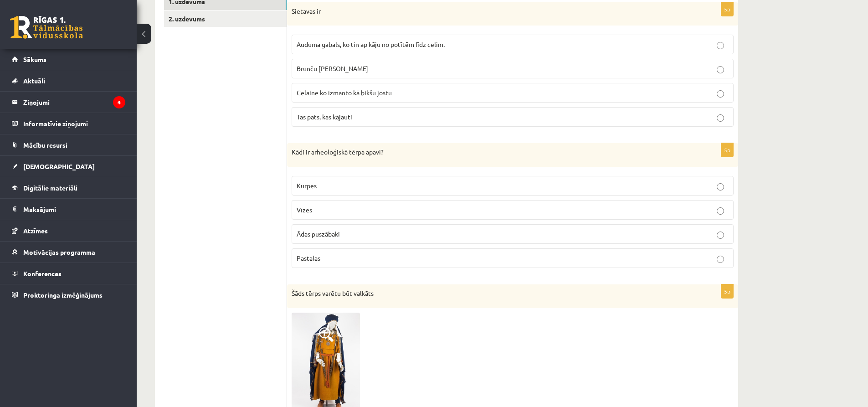
scroll to position [174, 0]
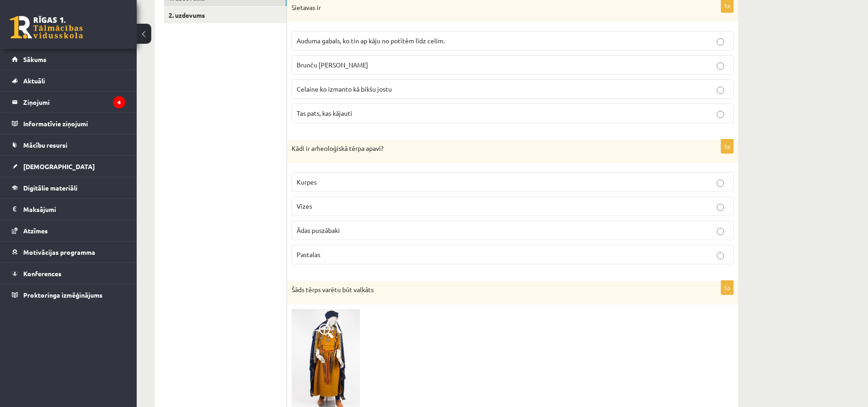
click at [333, 263] on label "Pastalas" at bounding box center [513, 255] width 442 height 20
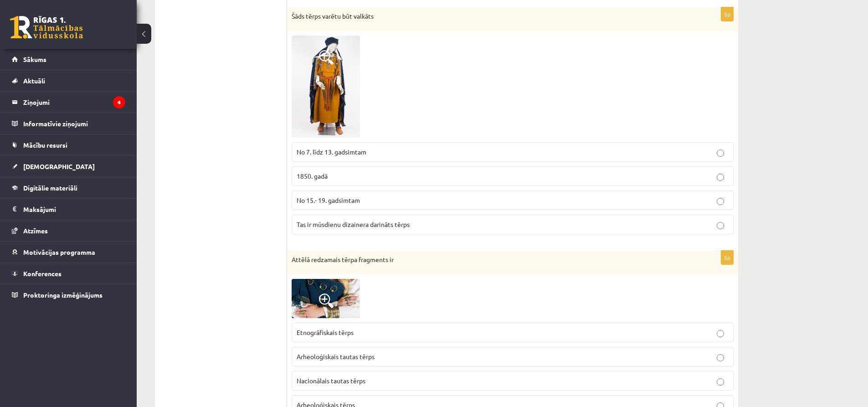
scroll to position [477, 0]
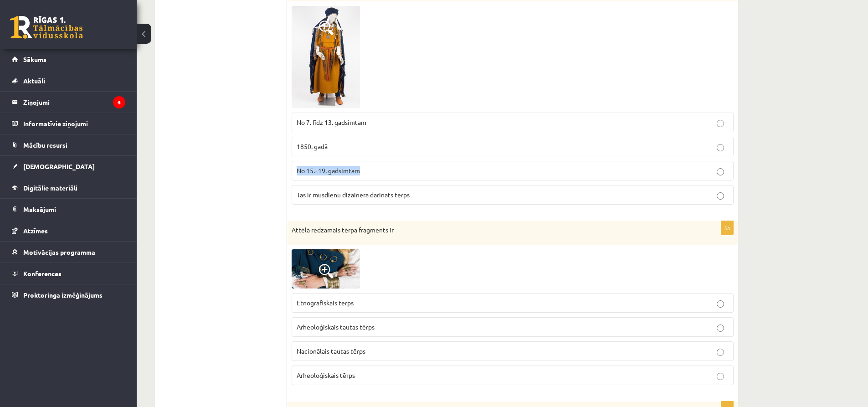
drag, startPoint x: 866, startPoint y: 162, endPoint x: 858, endPoint y: 147, distance: 17.5
click at [861, 149] on div "**********" at bounding box center [502, 388] width 731 height 1660
click at [787, 149] on div "**********" at bounding box center [502, 388] width 731 height 1660
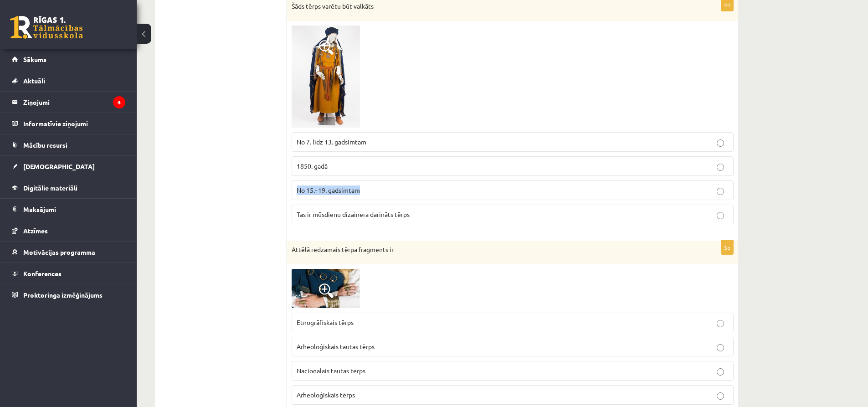
scroll to position [456, 0]
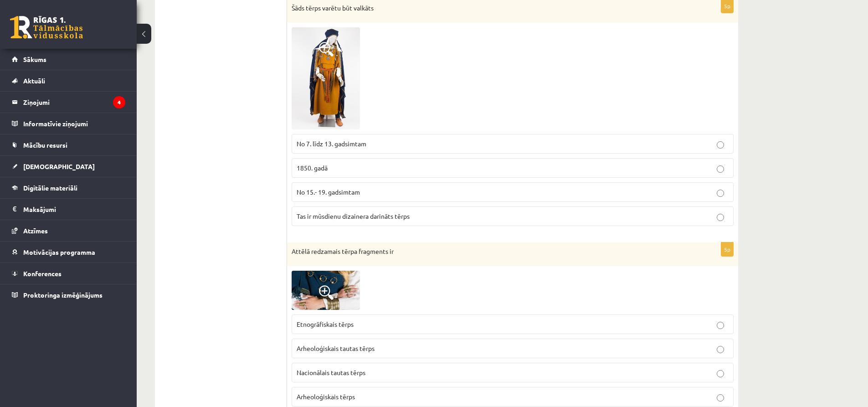
drag, startPoint x: 726, startPoint y: 143, endPoint x: 759, endPoint y: 141, distance: 32.9
click at [732, 144] on label "No 7. līdz 13. gadsimtam" at bounding box center [513, 144] width 442 height 20
click at [813, 121] on div "**********" at bounding box center [502, 410] width 731 height 1660
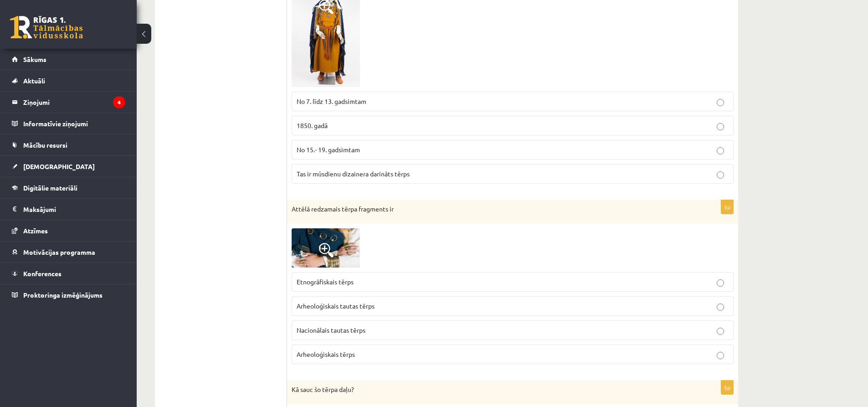
scroll to position [501, 0]
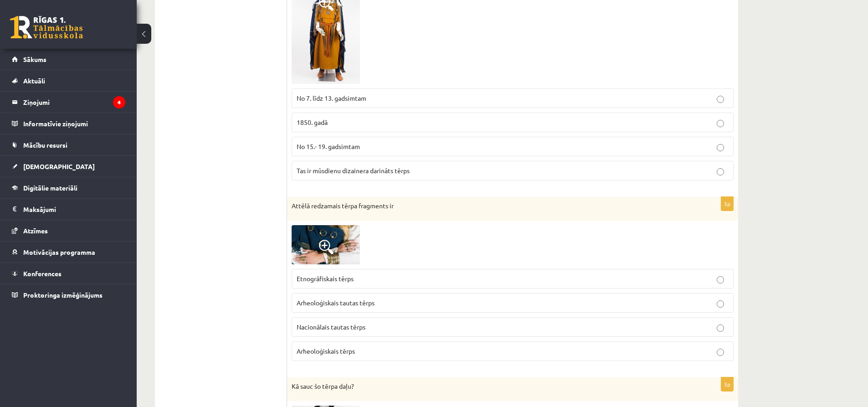
click at [337, 351] on span "Arheoloģiskais tērps" at bounding box center [326, 351] width 58 height 8
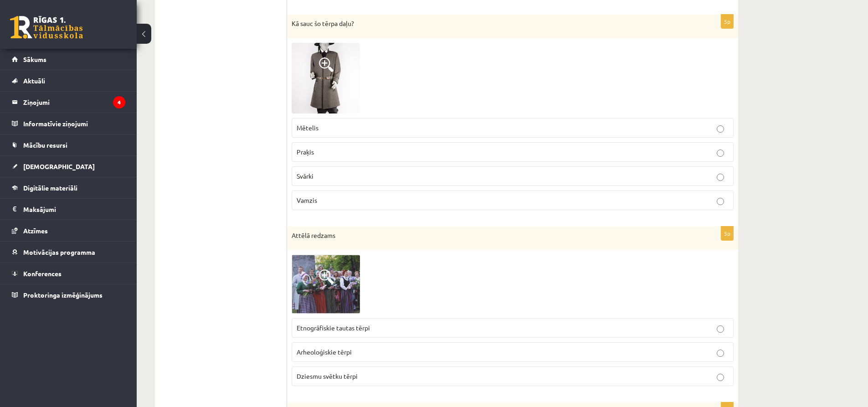
scroll to position [862, 0]
drag, startPoint x: 310, startPoint y: 196, endPoint x: 321, endPoint y: 195, distance: 11.0
click at [310, 196] on label "Vamzis" at bounding box center [513, 202] width 442 height 20
click at [315, 176] on p "Svārki" at bounding box center [513, 178] width 432 height 10
click at [312, 155] on span "Praķis" at bounding box center [305, 153] width 17 height 8
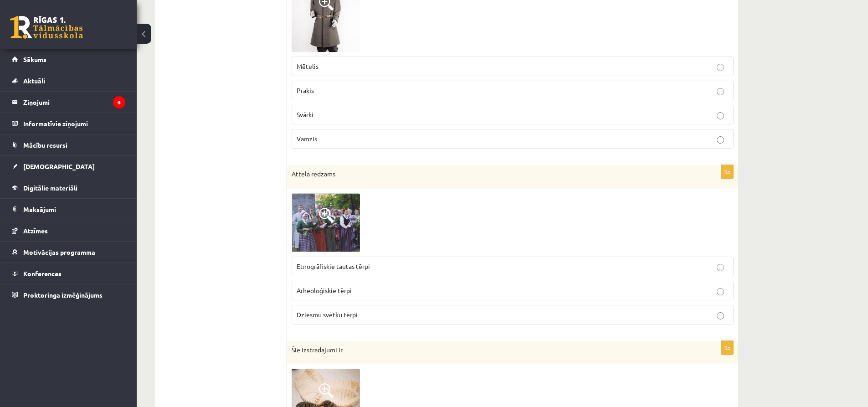
scroll to position [953, 0]
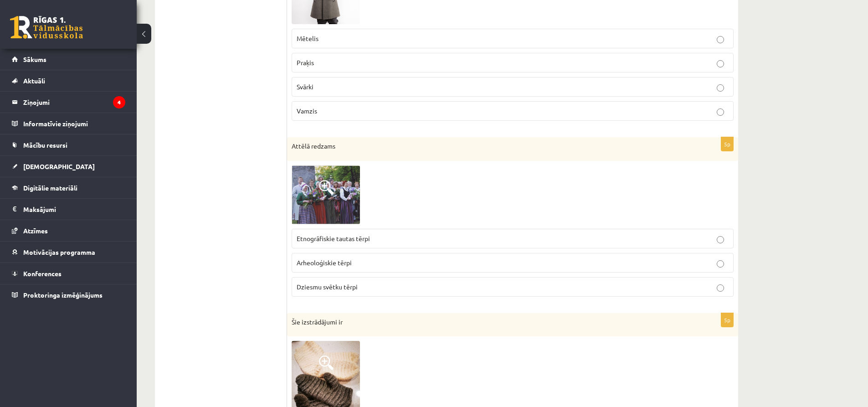
click at [348, 245] on label "Etnogrāfiskie tautas tērpi" at bounding box center [513, 239] width 442 height 20
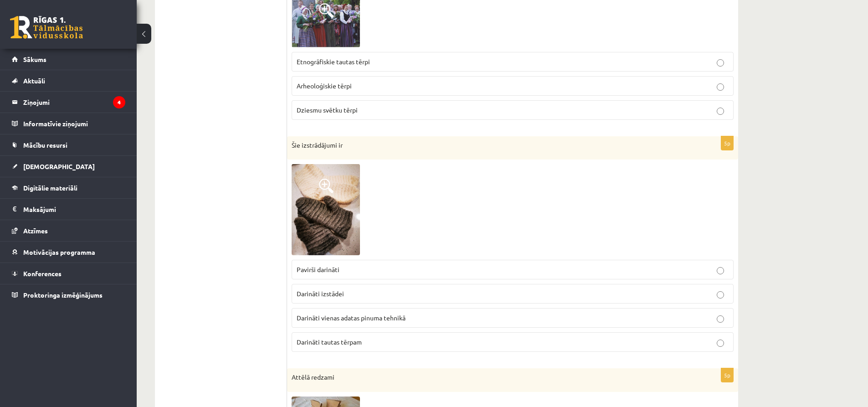
scroll to position [1135, 0]
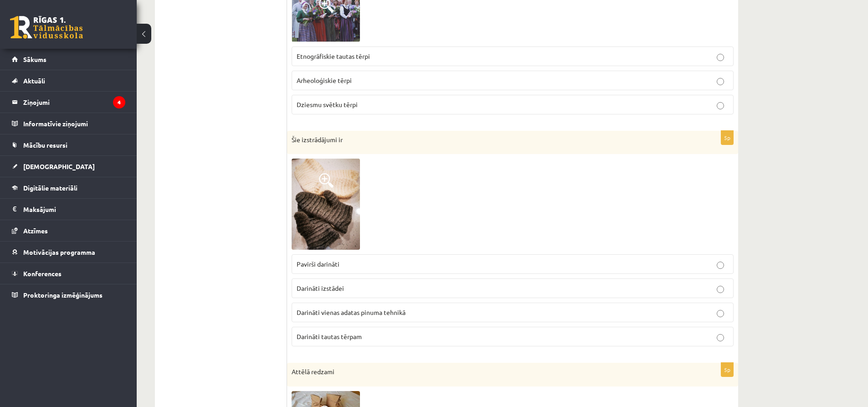
click at [360, 319] on label "Darināti vienas adatas pinuma tehnikā" at bounding box center [513, 312] width 442 height 20
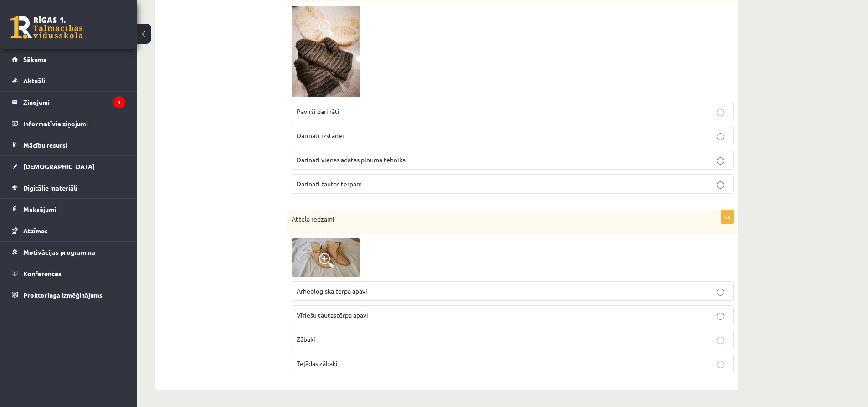
scroll to position [1290, 0]
click at [336, 366] on p "Teļādas zābaki" at bounding box center [513, 362] width 432 height 10
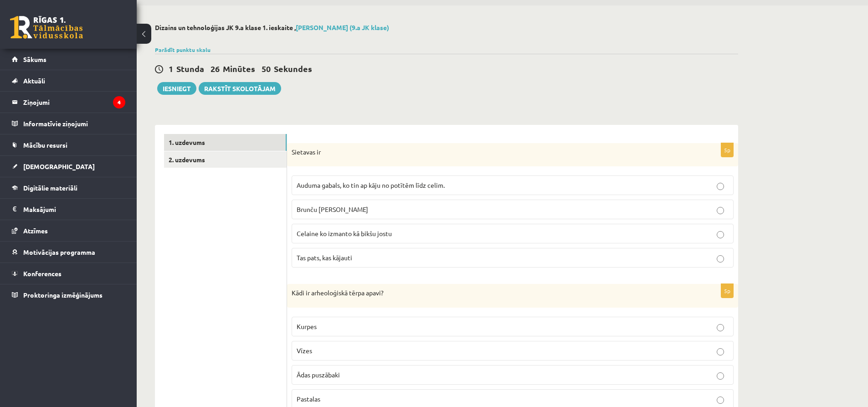
scroll to position [0, 0]
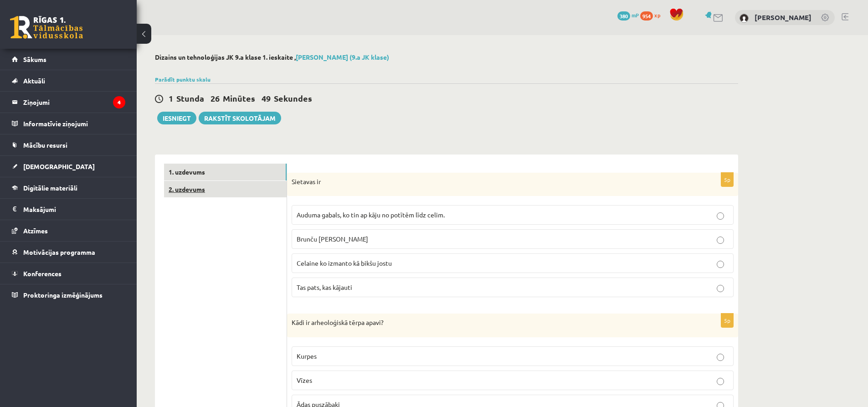
click at [231, 181] on link "2. uzdevums" at bounding box center [225, 189] width 123 height 17
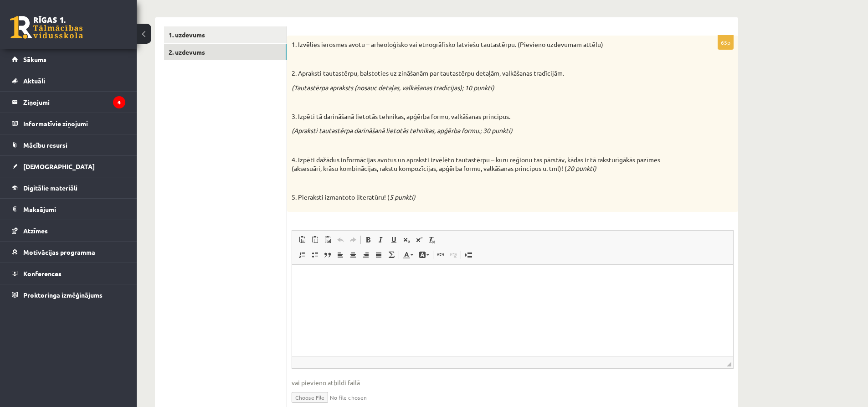
scroll to position [133, 0]
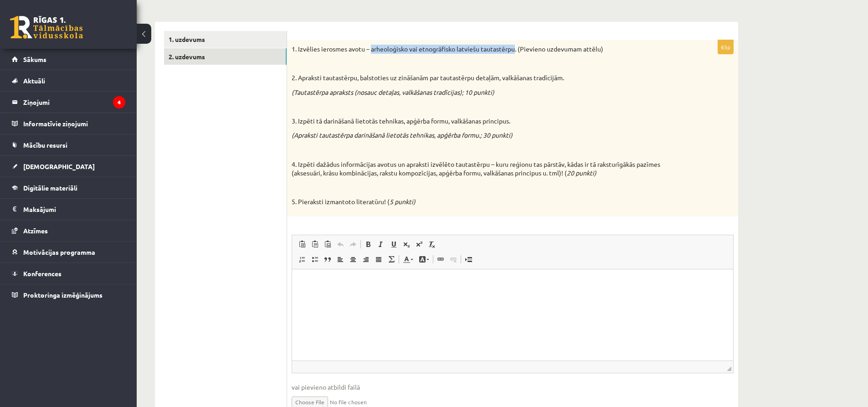
drag, startPoint x: 371, startPoint y: 51, endPoint x: 515, endPoint y: 52, distance: 143.9
click at [515, 52] on p "1. Izvēlies ierosmes avotu – arheoloģisko vai etnogrāfisko latviešu tautastērpu…" at bounding box center [490, 49] width 396 height 9
copy p "arheoloģisko vai etnogrāfisko latviešu tautastērpu"
drag, startPoint x: 405, startPoint y: 297, endPoint x: 371, endPoint y: 296, distance: 34.2
drag, startPoint x: 371, startPoint y: 296, endPoint x: 359, endPoint y: 297, distance: 11.9
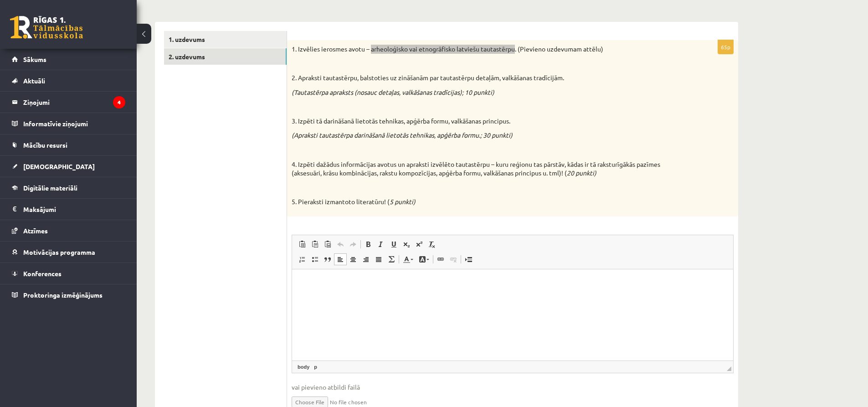
drag, startPoint x: 359, startPoint y: 297, endPoint x: 316, endPoint y: 297, distance: 43.7
click at [316, 297] on html at bounding box center [512, 283] width 441 height 28
drag, startPoint x: 310, startPoint y: 287, endPoint x: 319, endPoint y: 279, distance: 11.7
click at [335, 296] on span "Paste" at bounding box center [339, 292] width 28 height 13
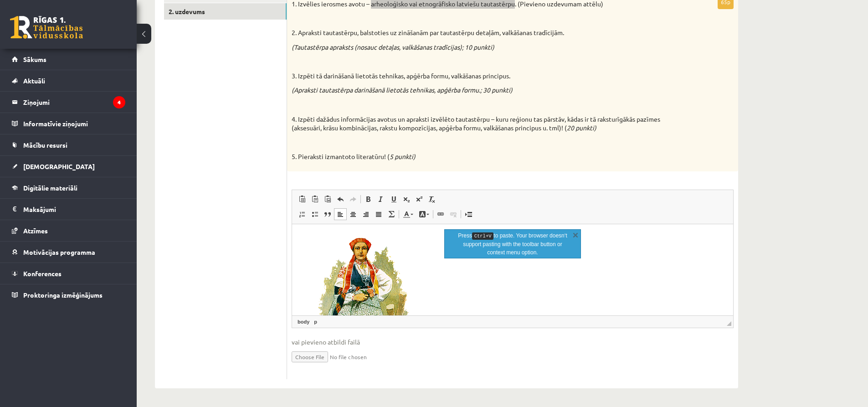
click at [433, 261] on p "Editor, wiswyg-editor-user-answer-47433880094060" at bounding box center [512, 317] width 423 height 168
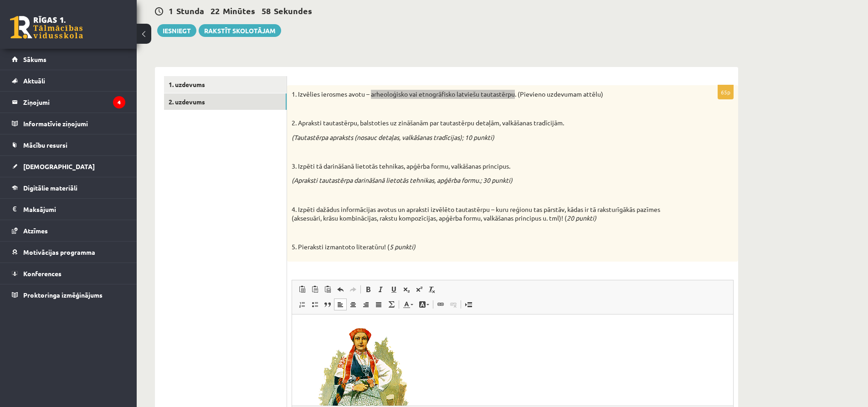
scroll to position [87, 0]
click at [179, 175] on ul "1. uzdevums 2. uzdevums" at bounding box center [225, 273] width 123 height 393
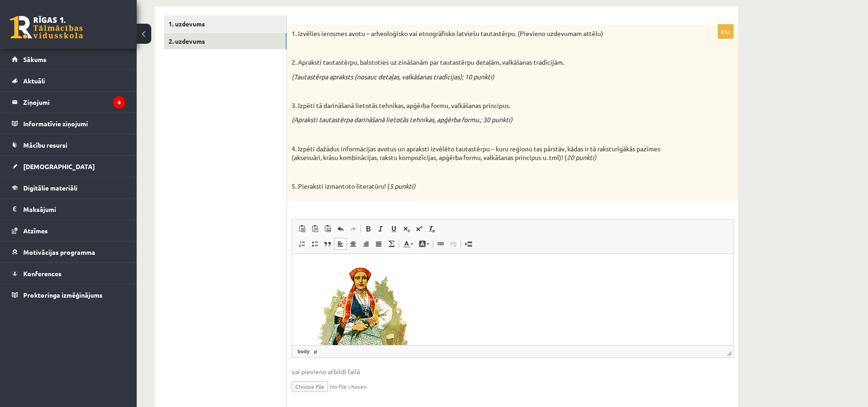
scroll to position [178, 0]
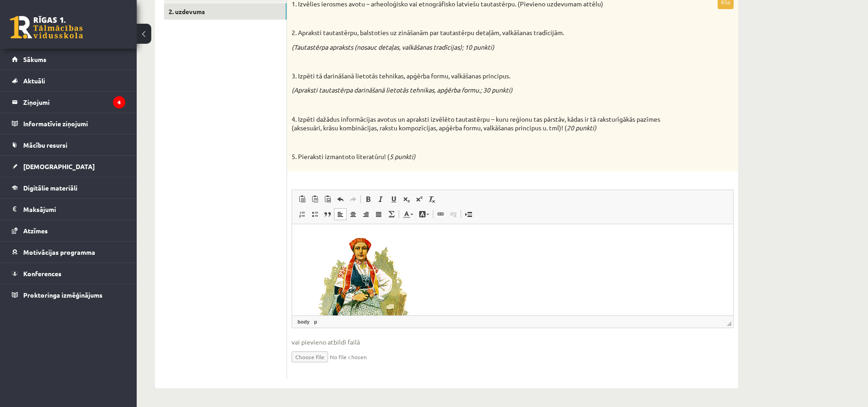
click at [464, 245] on p "Editor, wiswyg-editor-user-answer-47433880094060" at bounding box center [509, 316] width 416 height 167
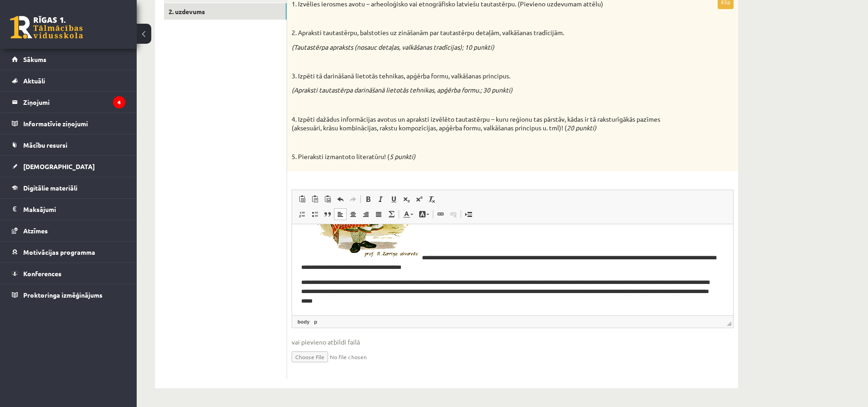
scroll to position [143, 0]
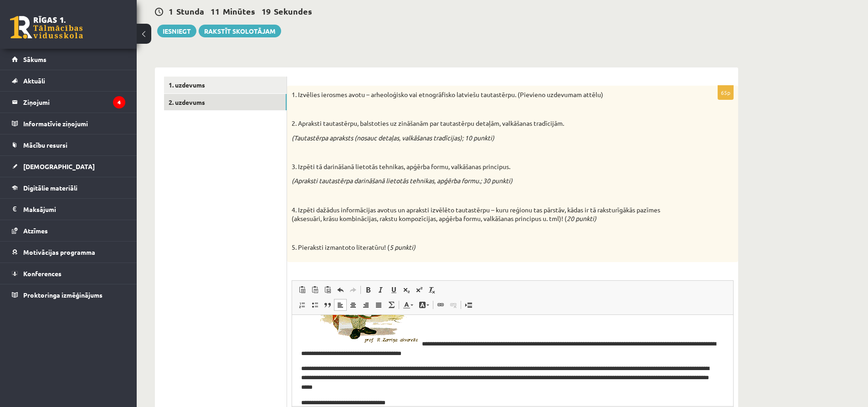
click at [245, 186] on ul "1. uzdevums 2. uzdevums" at bounding box center [225, 273] width 123 height 393
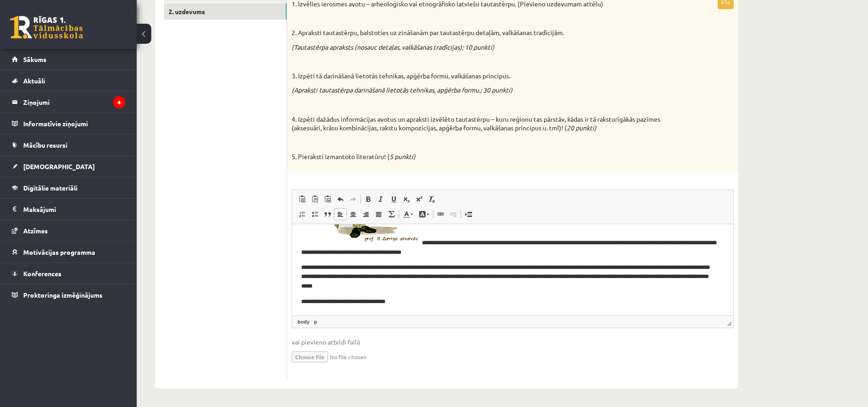
scroll to position [154, 0]
click at [414, 303] on p "**********" at bounding box center [509, 302] width 416 height 10
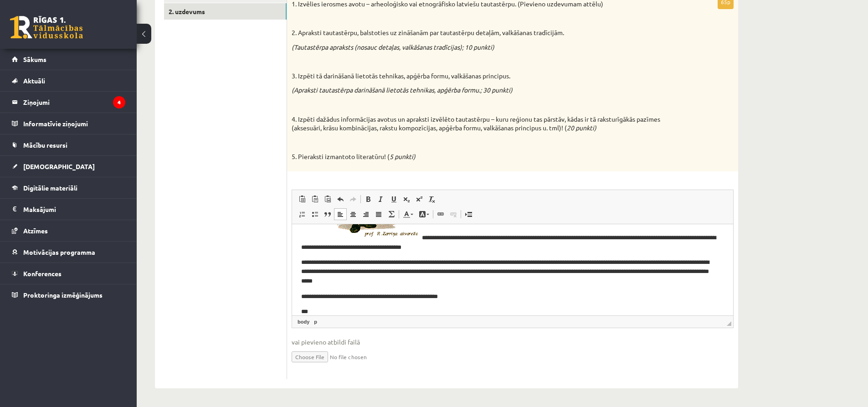
click at [292, 261] on html "**********" at bounding box center [512, 196] width 441 height 260
click at [422, 238] on p "**********" at bounding box center [509, 163] width 416 height 177
click at [310, 307] on p "***" at bounding box center [509, 312] width 416 height 10
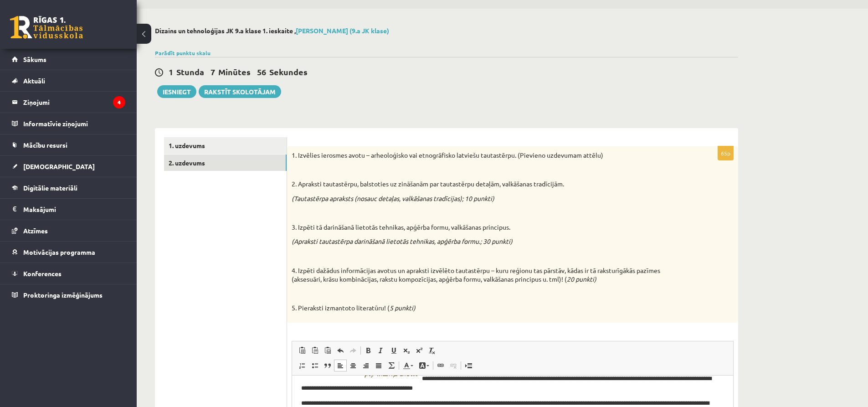
scroll to position [178, 0]
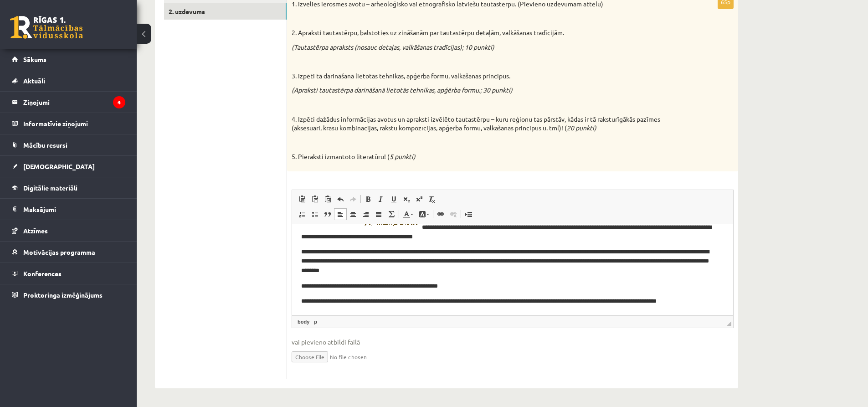
click at [684, 306] on html "**********" at bounding box center [512, 185] width 441 height 260
click at [685, 303] on p "**********" at bounding box center [509, 301] width 416 height 10
click at [684, 296] on p "**********" at bounding box center [509, 301] width 416 height 10
click at [706, 306] on html "**********" at bounding box center [512, 185] width 441 height 260
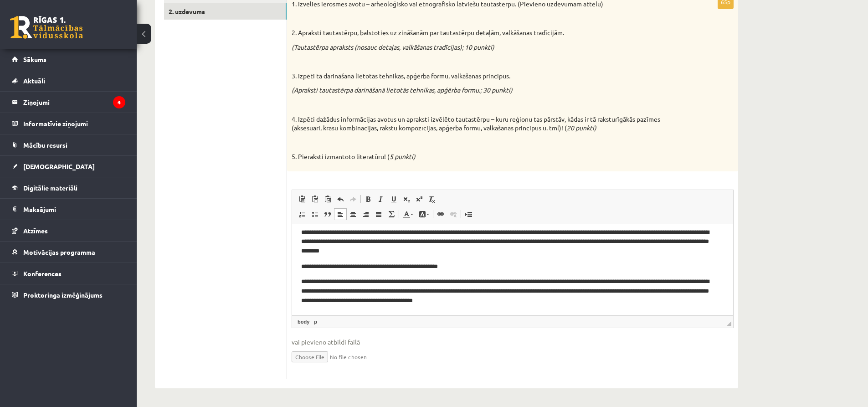
scroll to position [203, 0]
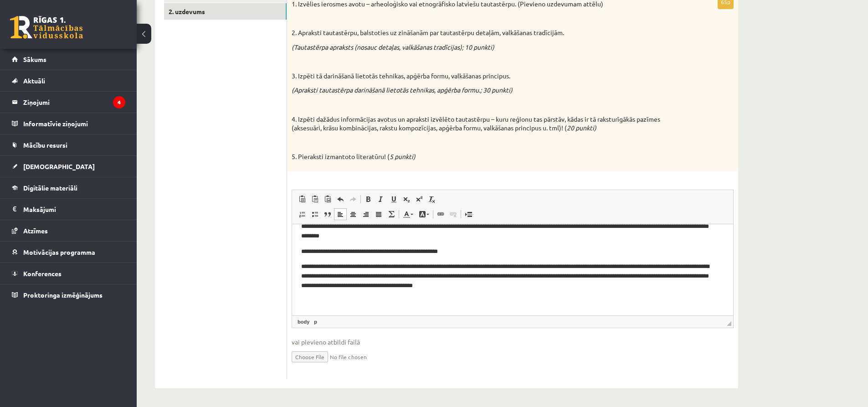
click at [568, 284] on p "**********" at bounding box center [509, 275] width 416 height 28
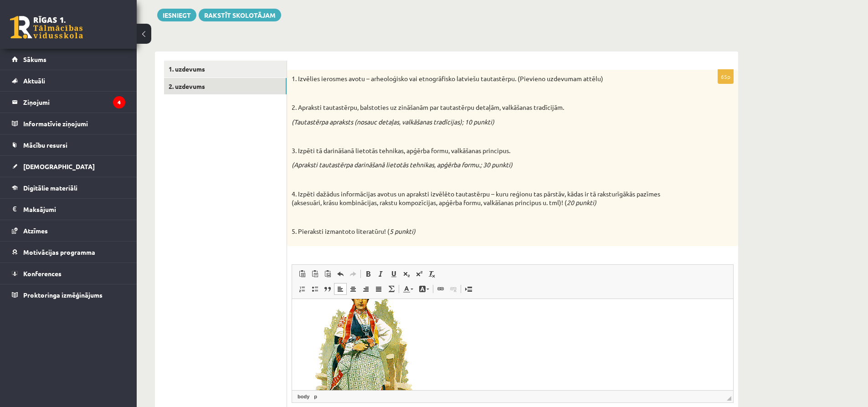
scroll to position [87, 0]
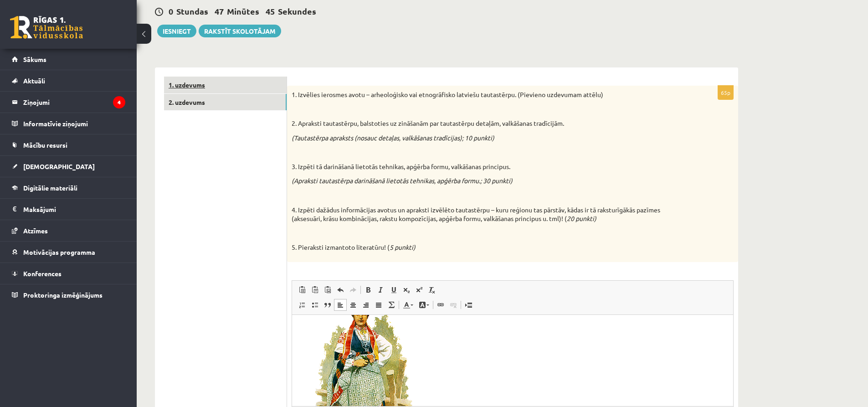
click at [197, 78] on link "1. uzdevums" at bounding box center [225, 85] width 123 height 17
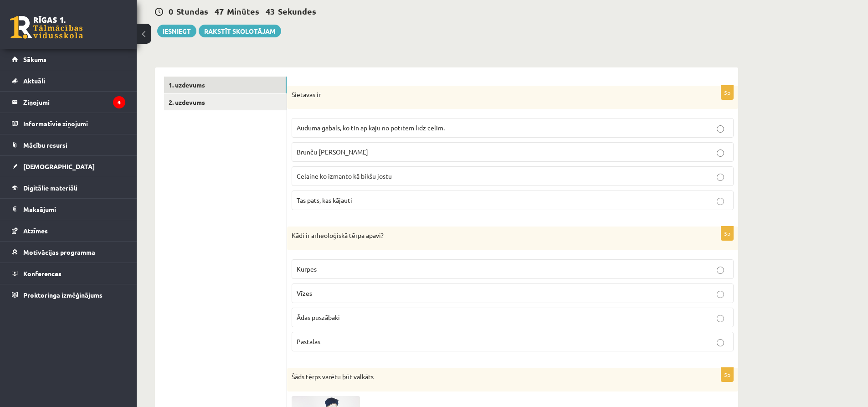
click at [197, 104] on link "2. uzdevums" at bounding box center [225, 102] width 123 height 17
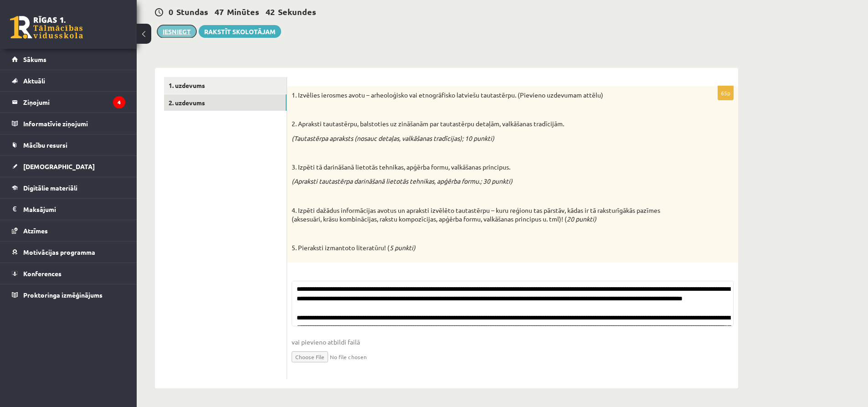
click at [188, 29] on button "Iesniegt" at bounding box center [176, 31] width 39 height 13
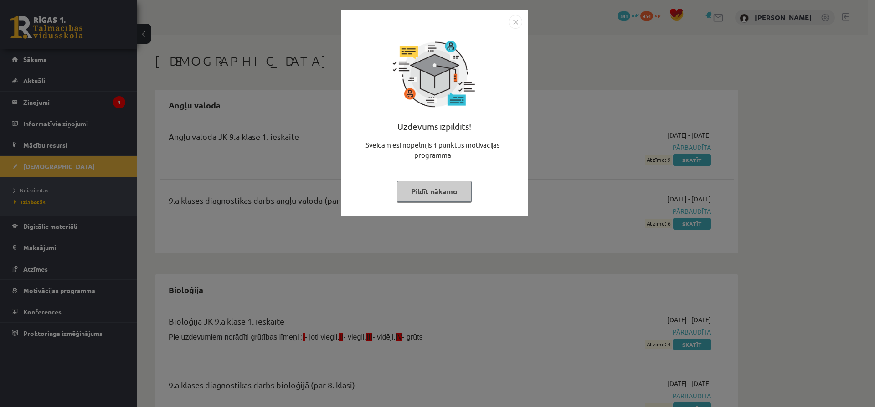
click at [436, 181] on button "Pildīt nākamo" at bounding box center [434, 191] width 75 height 21
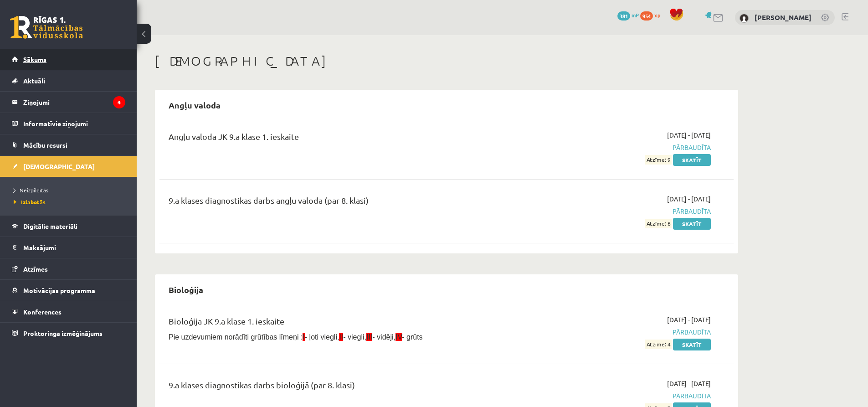
click at [99, 57] on link "Sākums" at bounding box center [68, 59] width 113 height 21
